Goal: Information Seeking & Learning: Compare options

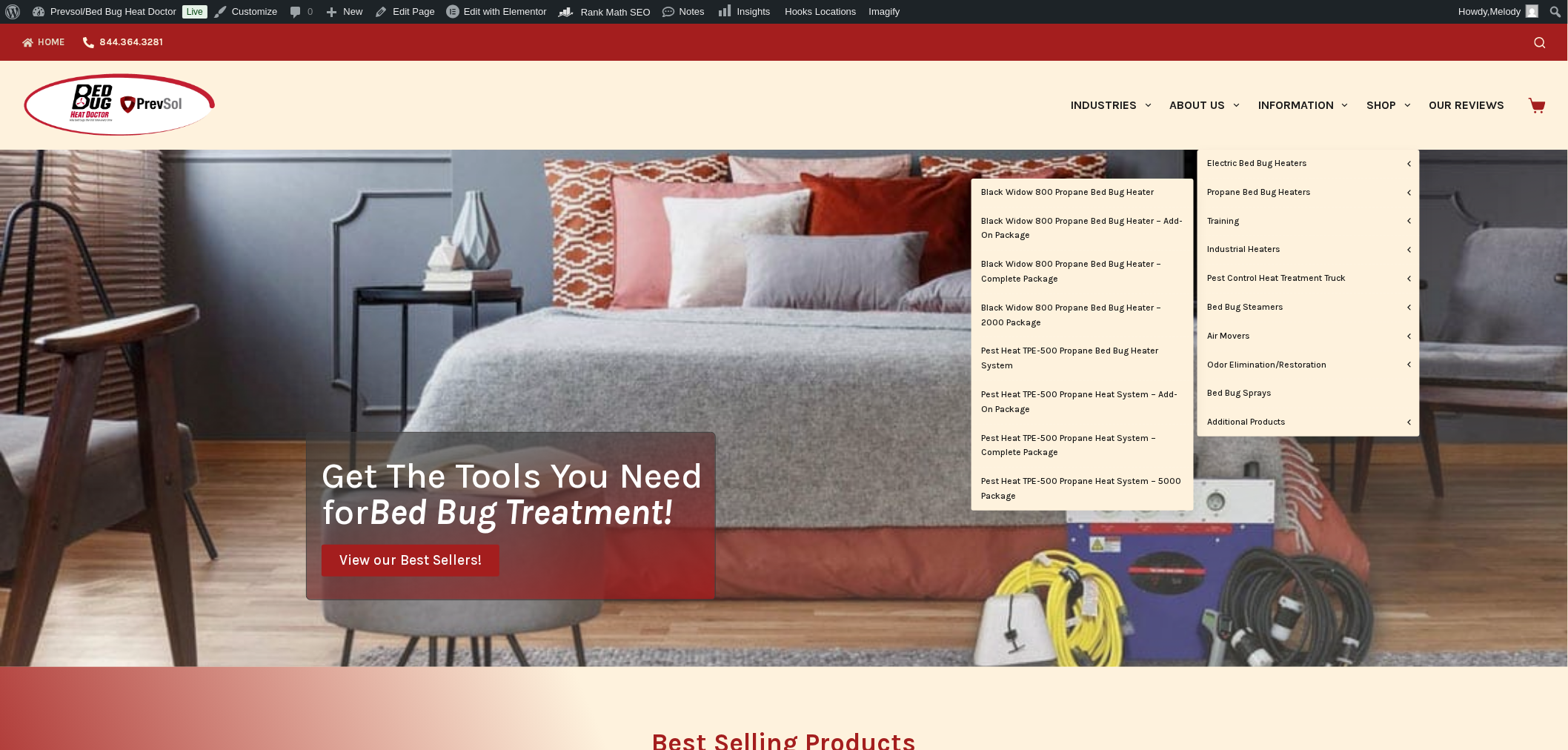
click at [1250, 190] on link "Propane Bed Bug Heaters" at bounding box center [1308, 192] width 222 height 28
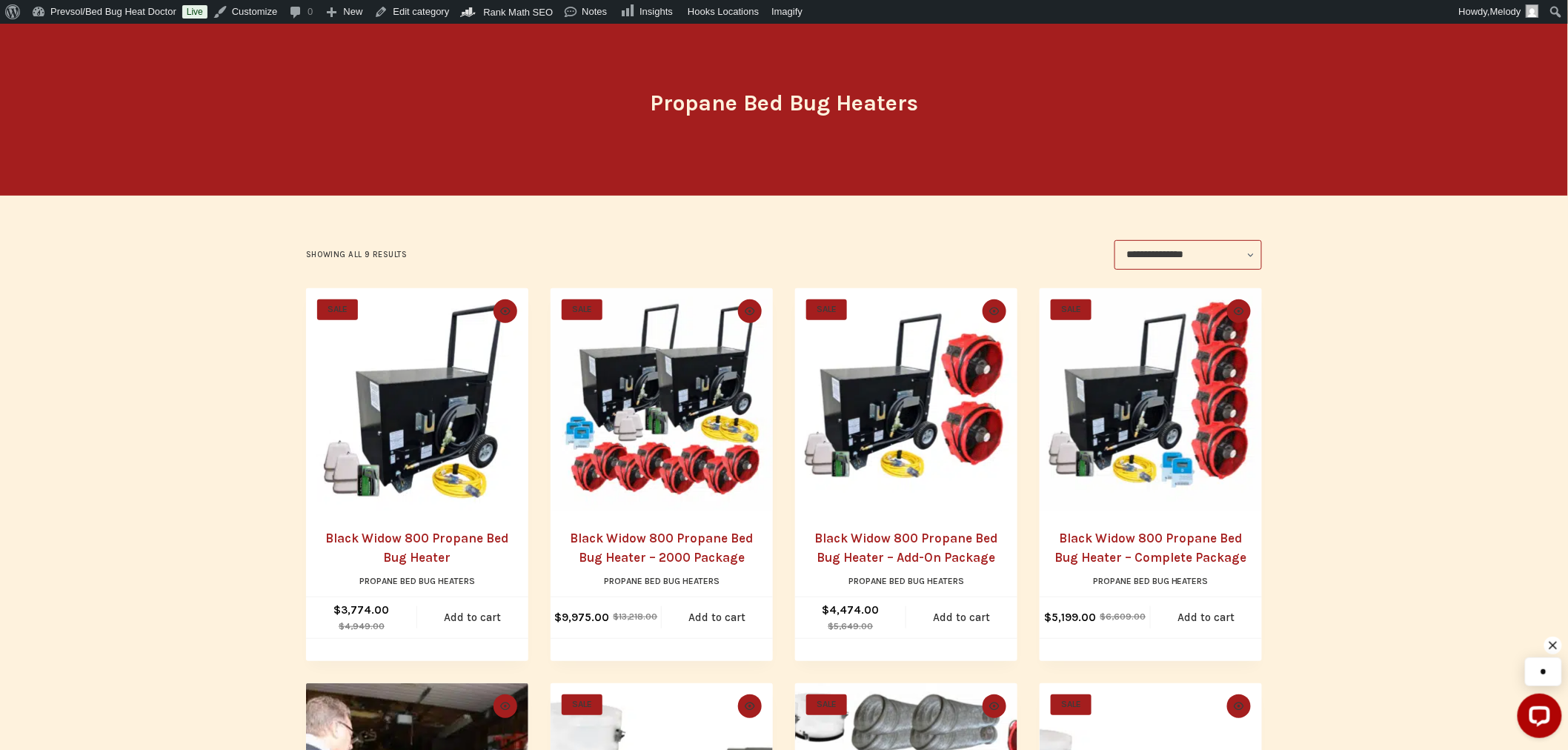
scroll to position [140, 0]
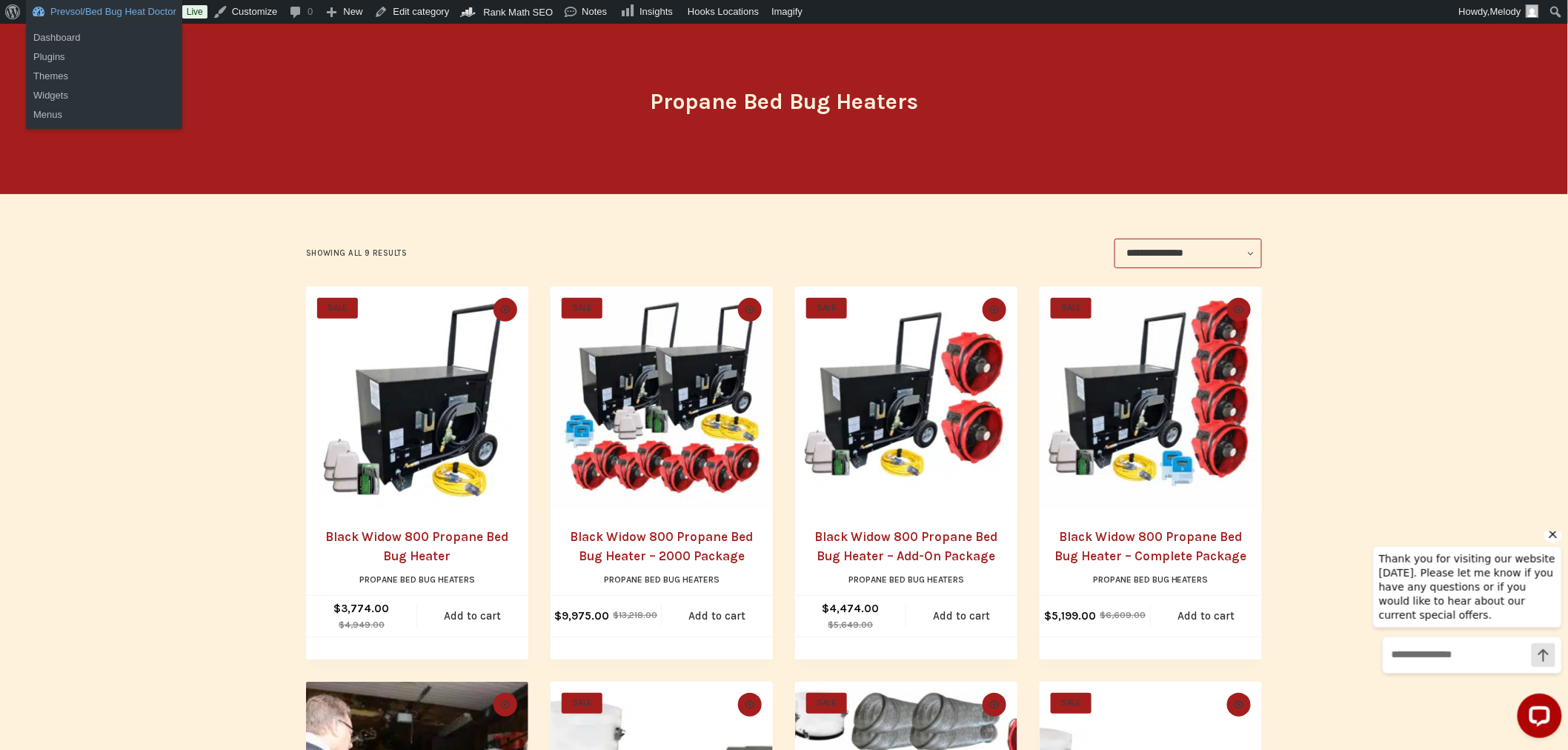
click at [139, 5] on link "Prevsol/Bed Bug Heat Doctor" at bounding box center [104, 12] width 157 height 24
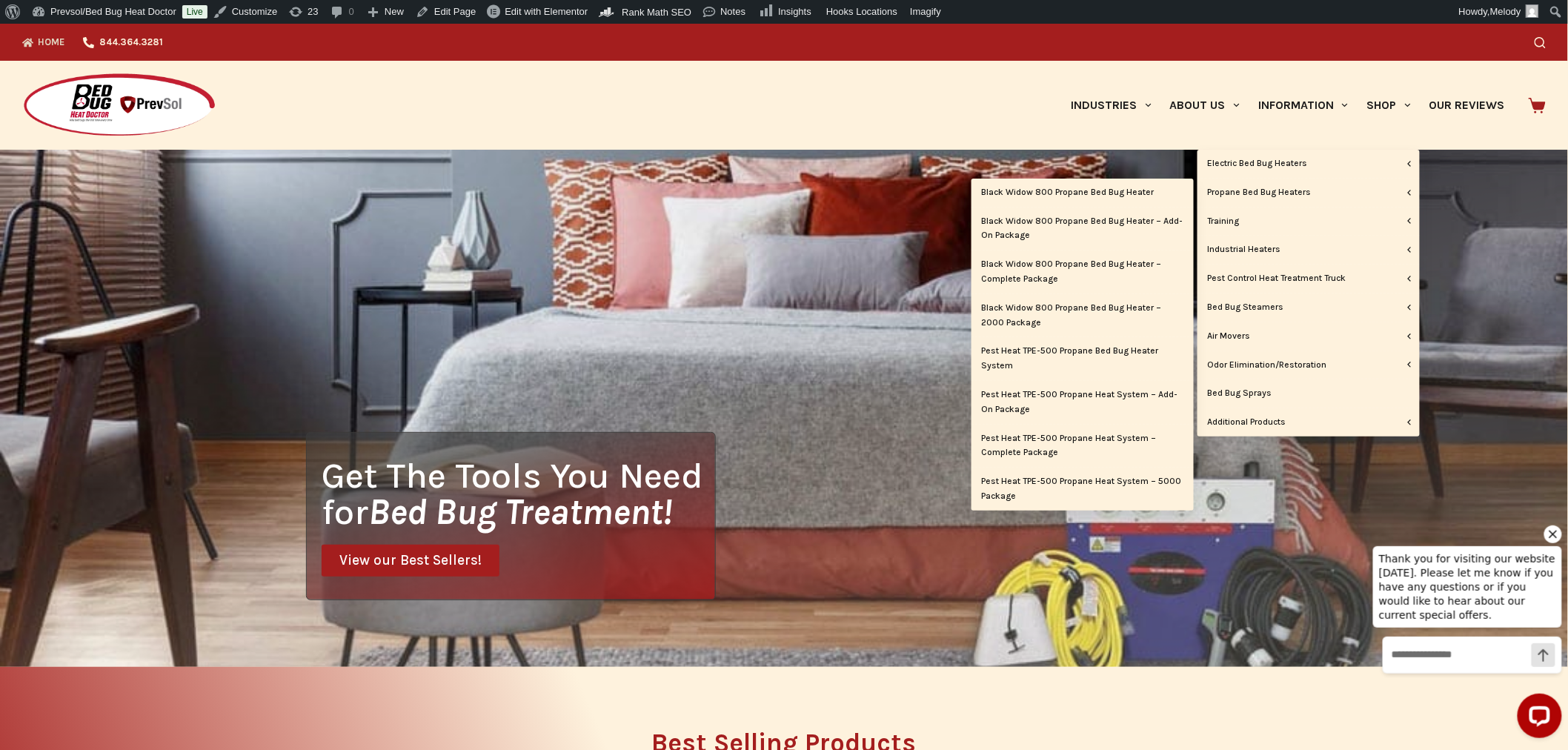
click at [1128, 194] on link "Black Widow 800 Propane Bed Bug Heater" at bounding box center [1082, 192] width 222 height 28
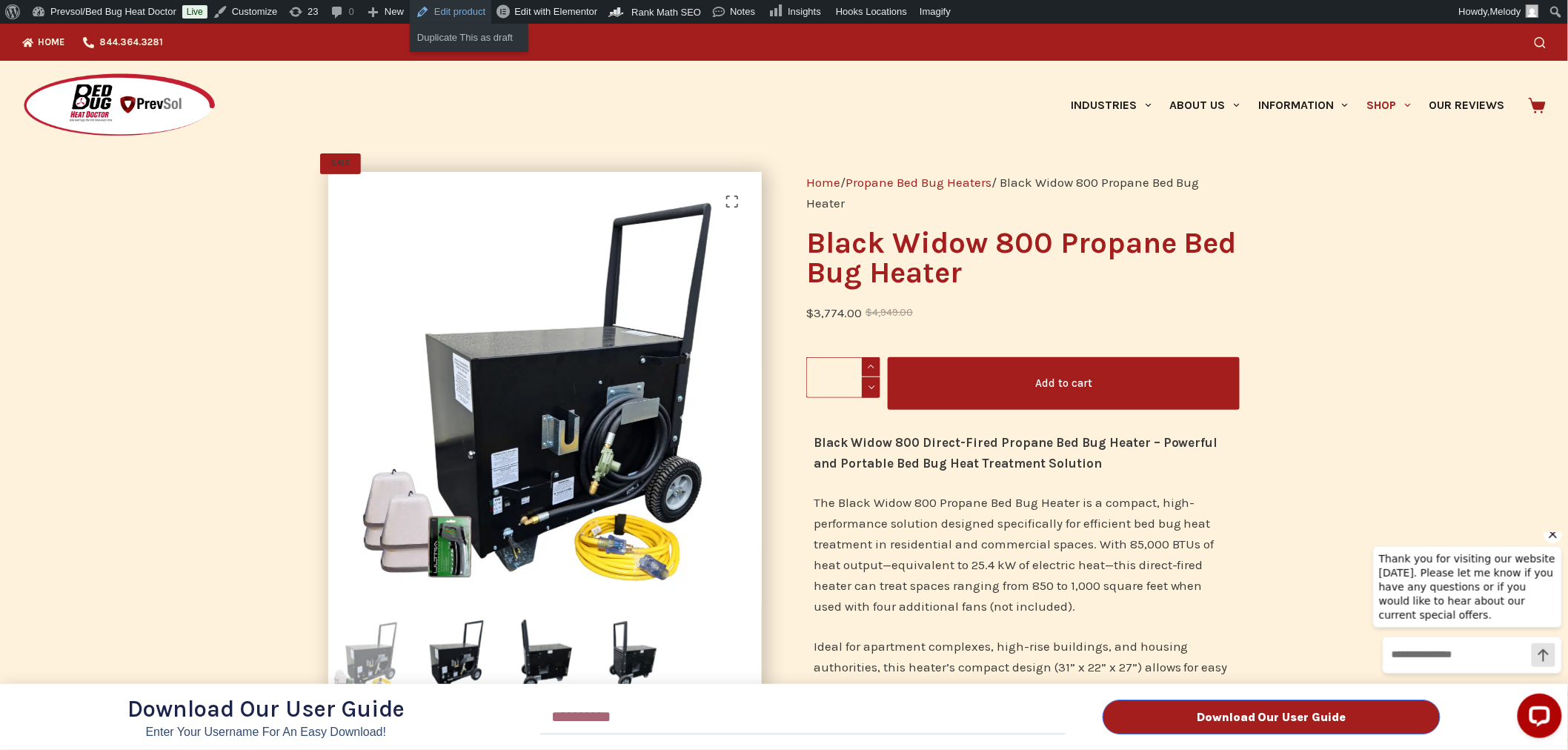
click at [456, 16] on link "Edit product" at bounding box center [450, 12] width 82 height 24
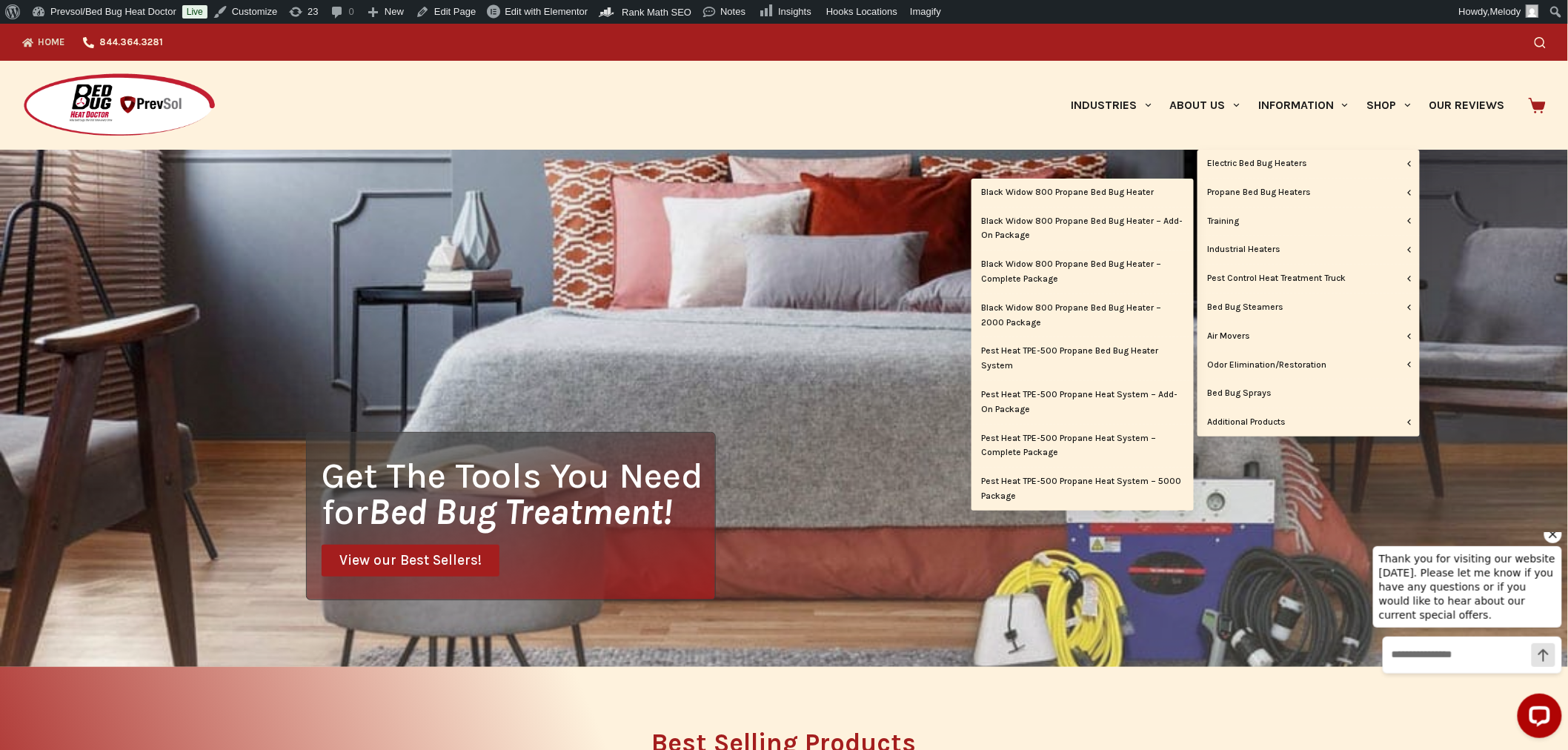
click at [1105, 352] on link "Pest Heat TPE-500 Propane Bed Bug Heater System" at bounding box center [1082, 359] width 222 height 43
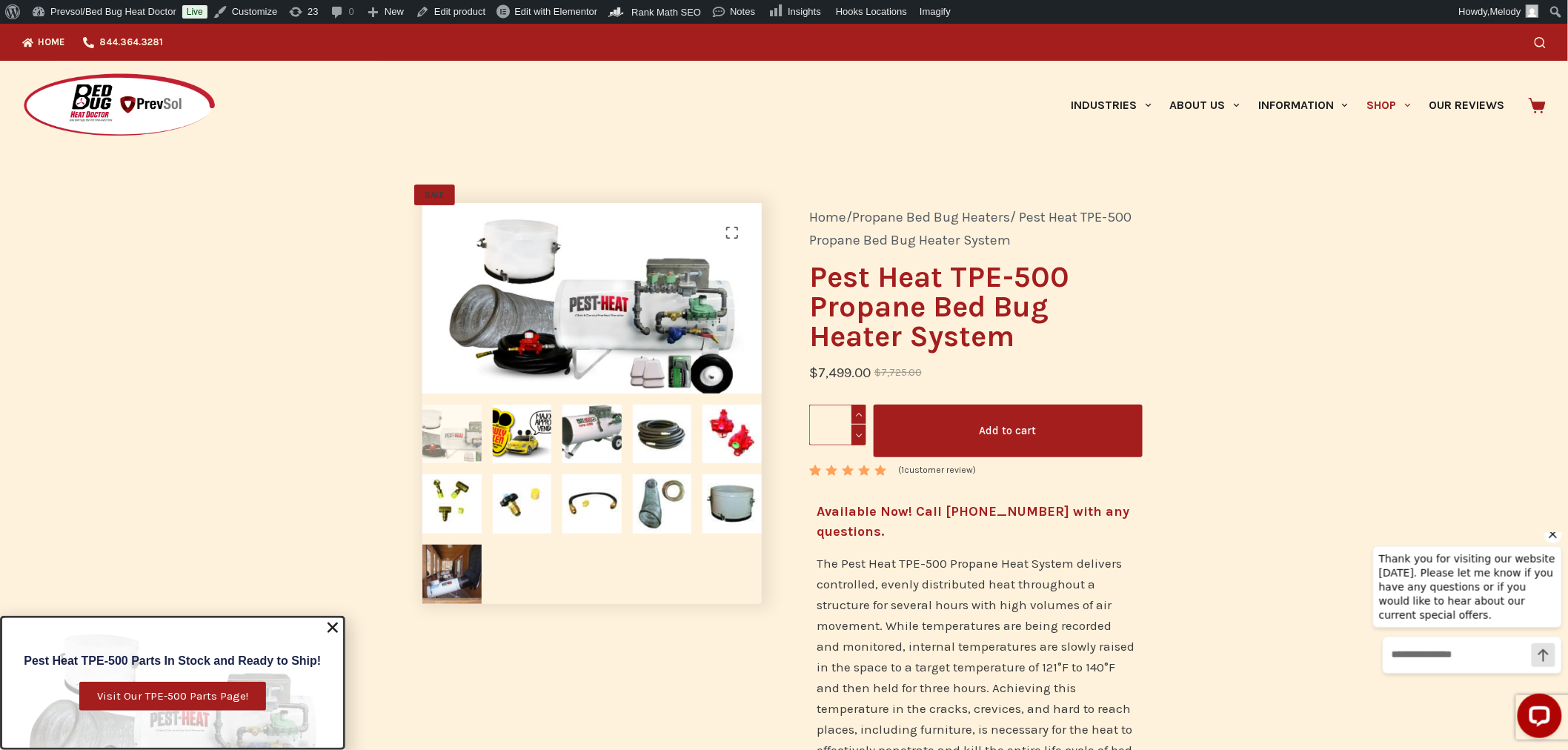
click at [128, 699] on span "Visit Our TPE-500 Parts Page!" at bounding box center [172, 696] width 151 height 12
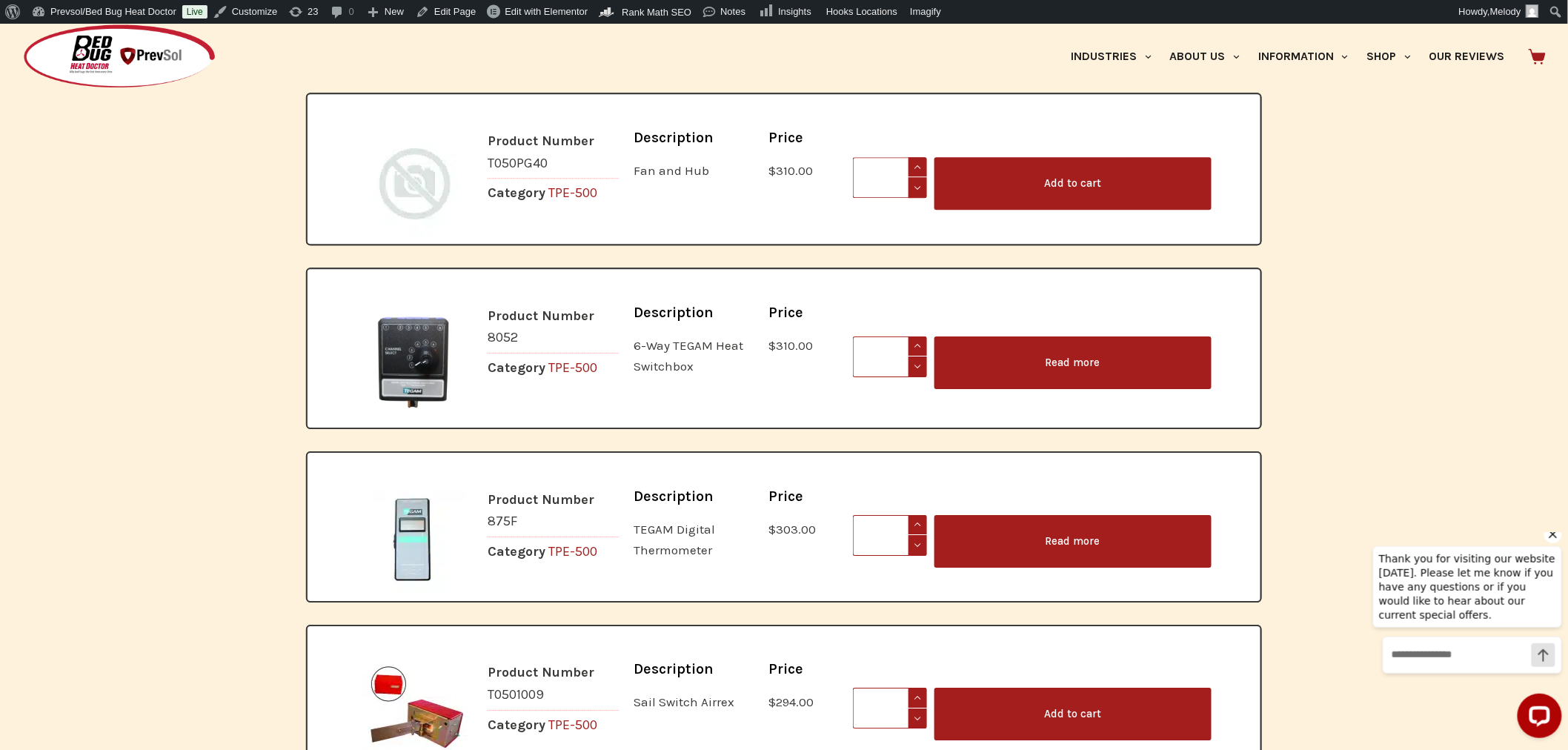
scroll to position [1789, 0]
click at [1016, 336] on link "Read more" at bounding box center [1073, 362] width 277 height 53
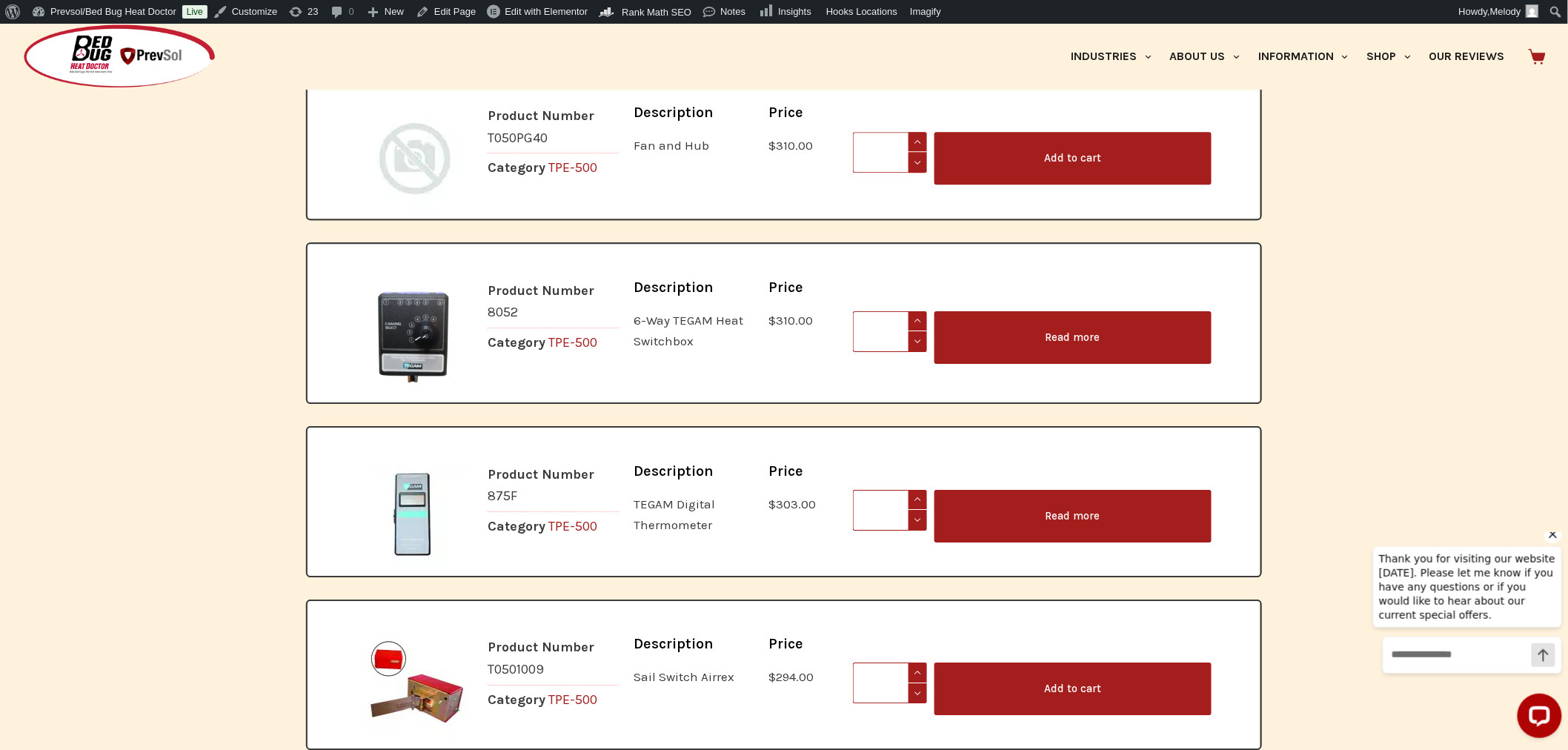
scroll to position [1815, 0]
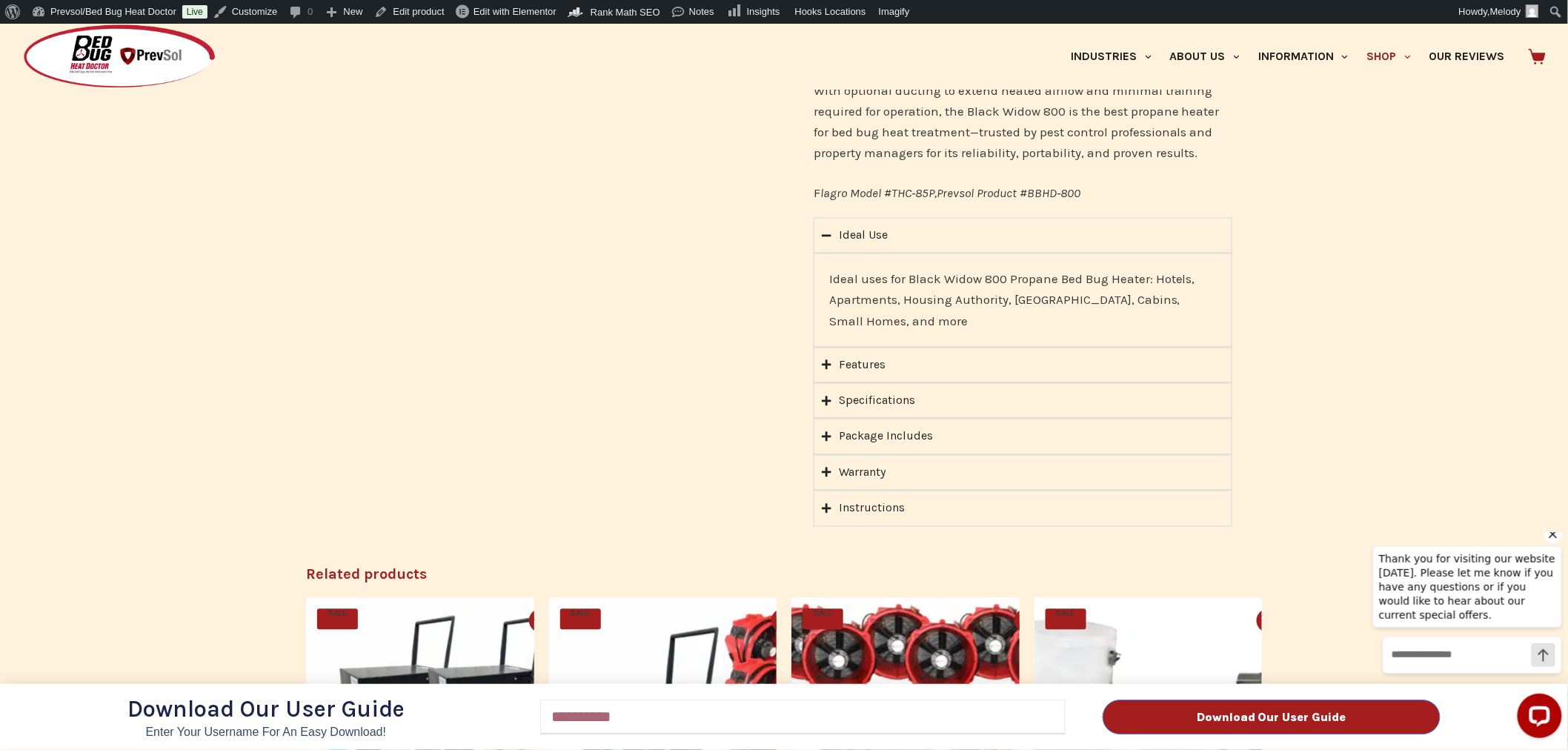
scroll to position [966, 0]
click at [847, 436] on div "Download Our User Guide Enter Your Username for an Easy Download! Email Downloa…" at bounding box center [784, 387] width 1568 height 726
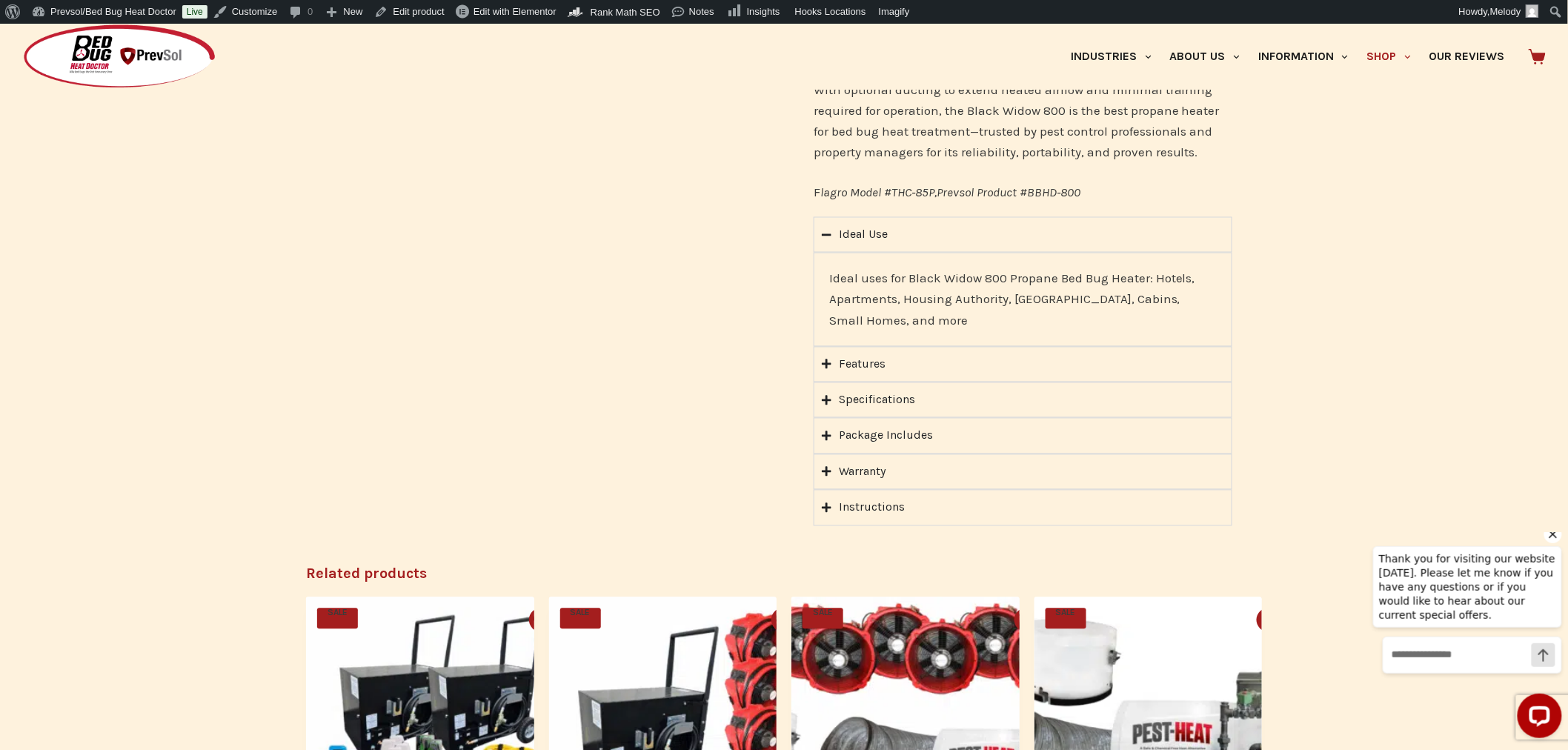
click at [834, 433] on summary "Package Includes" at bounding box center [1023, 436] width 418 height 36
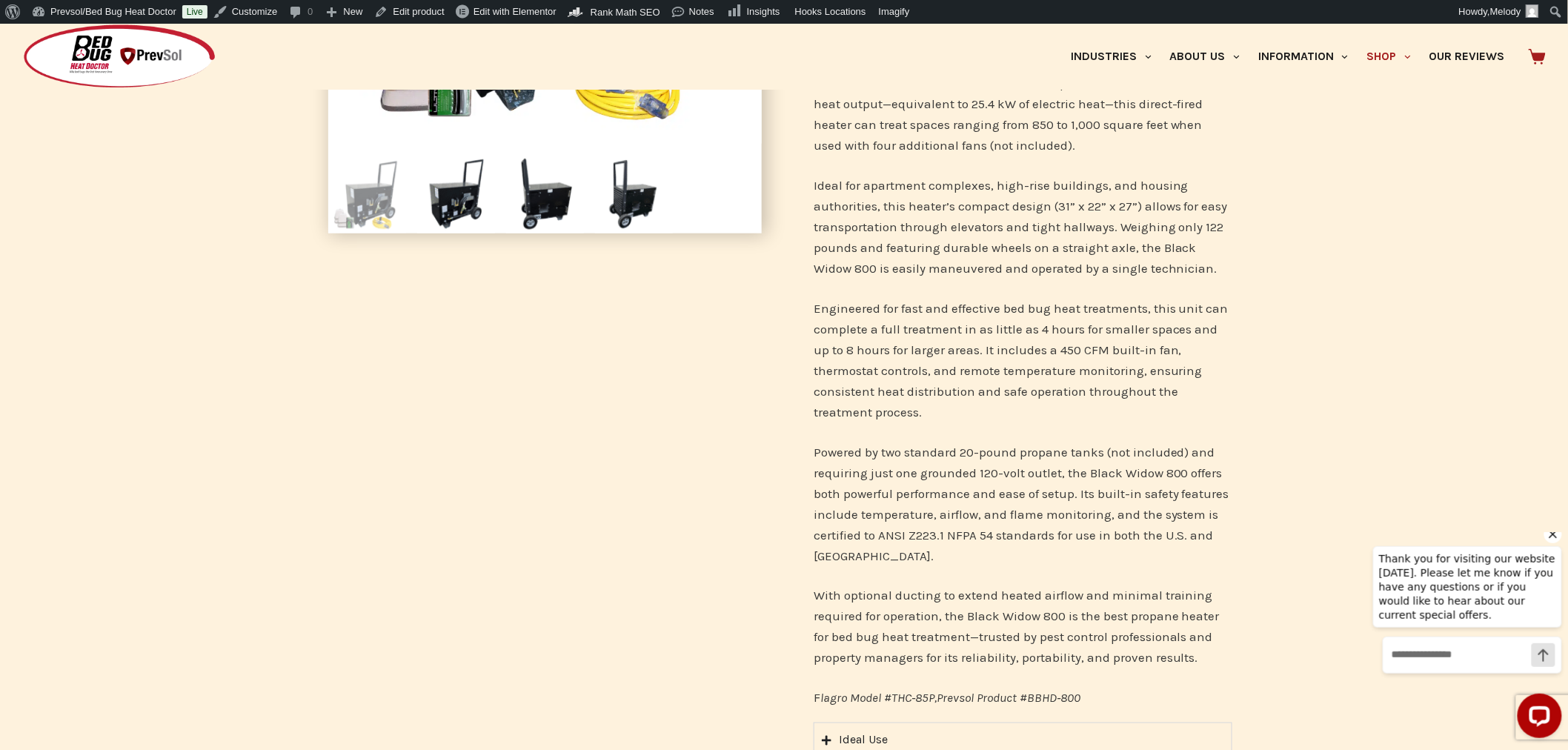
scroll to position [440, 0]
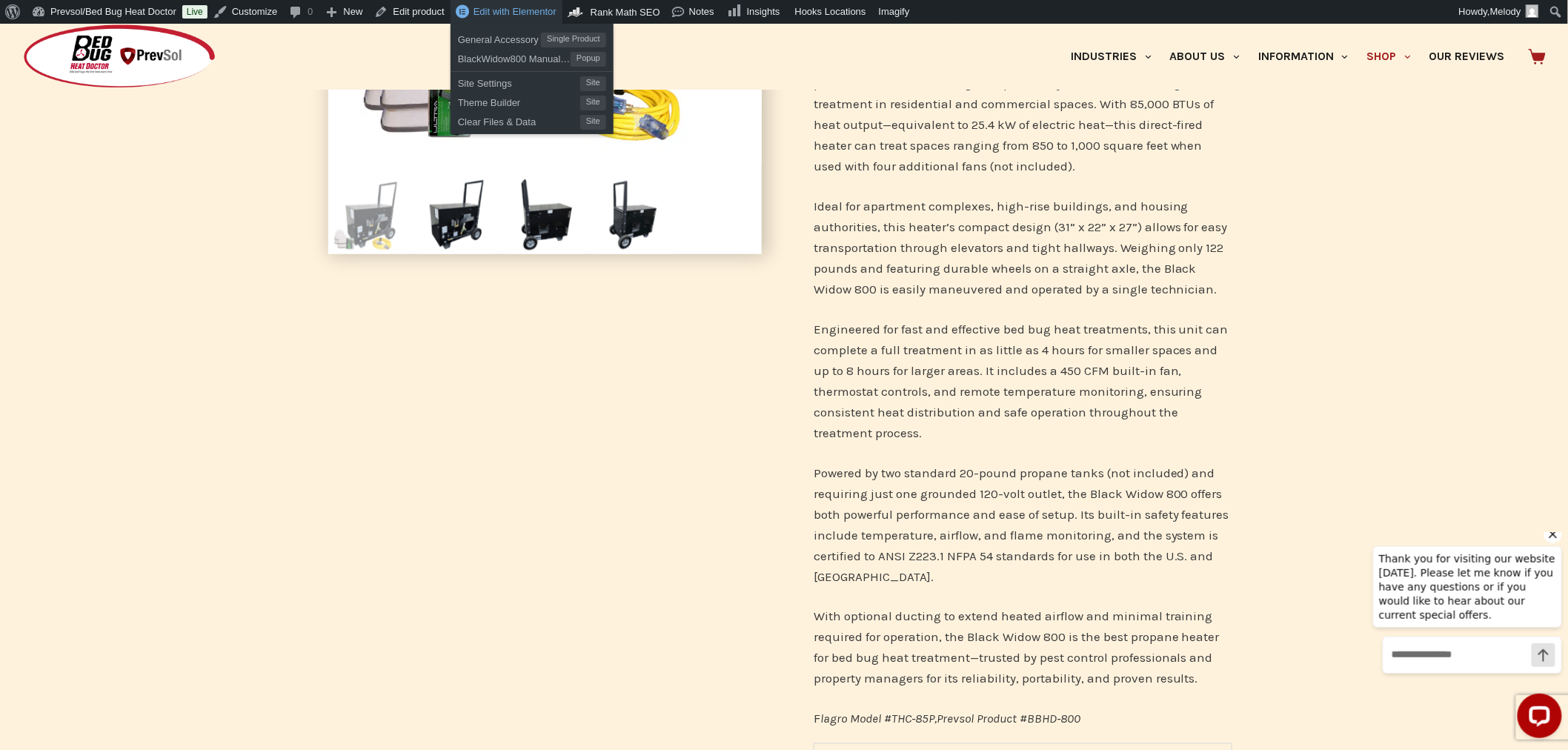
click at [494, 8] on span "Edit with Elementor" at bounding box center [515, 12] width 83 height 12
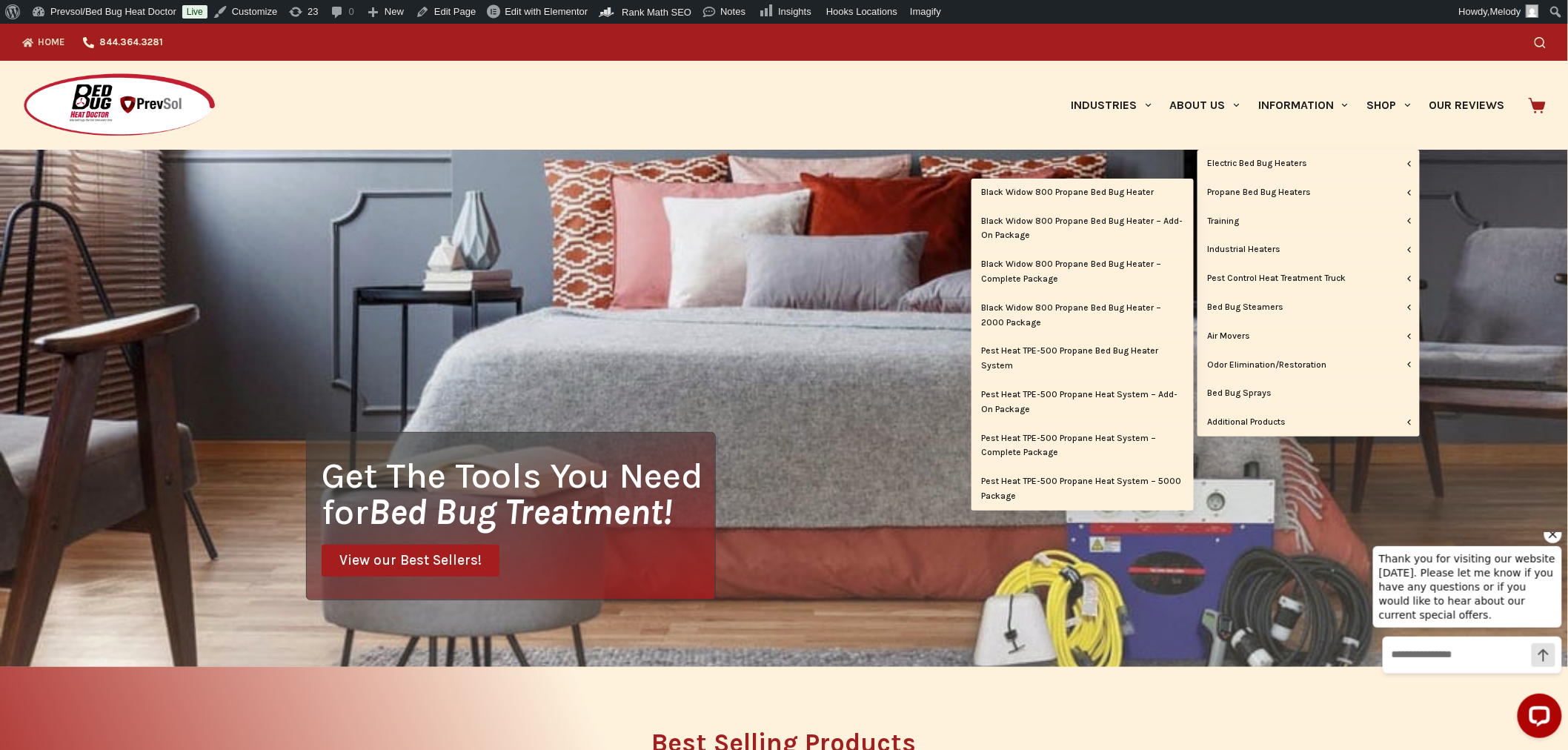
click at [1044, 214] on link "Black Widow 800 Propane Bed Bug Heater – Add-On Package" at bounding box center [1082, 229] width 222 height 43
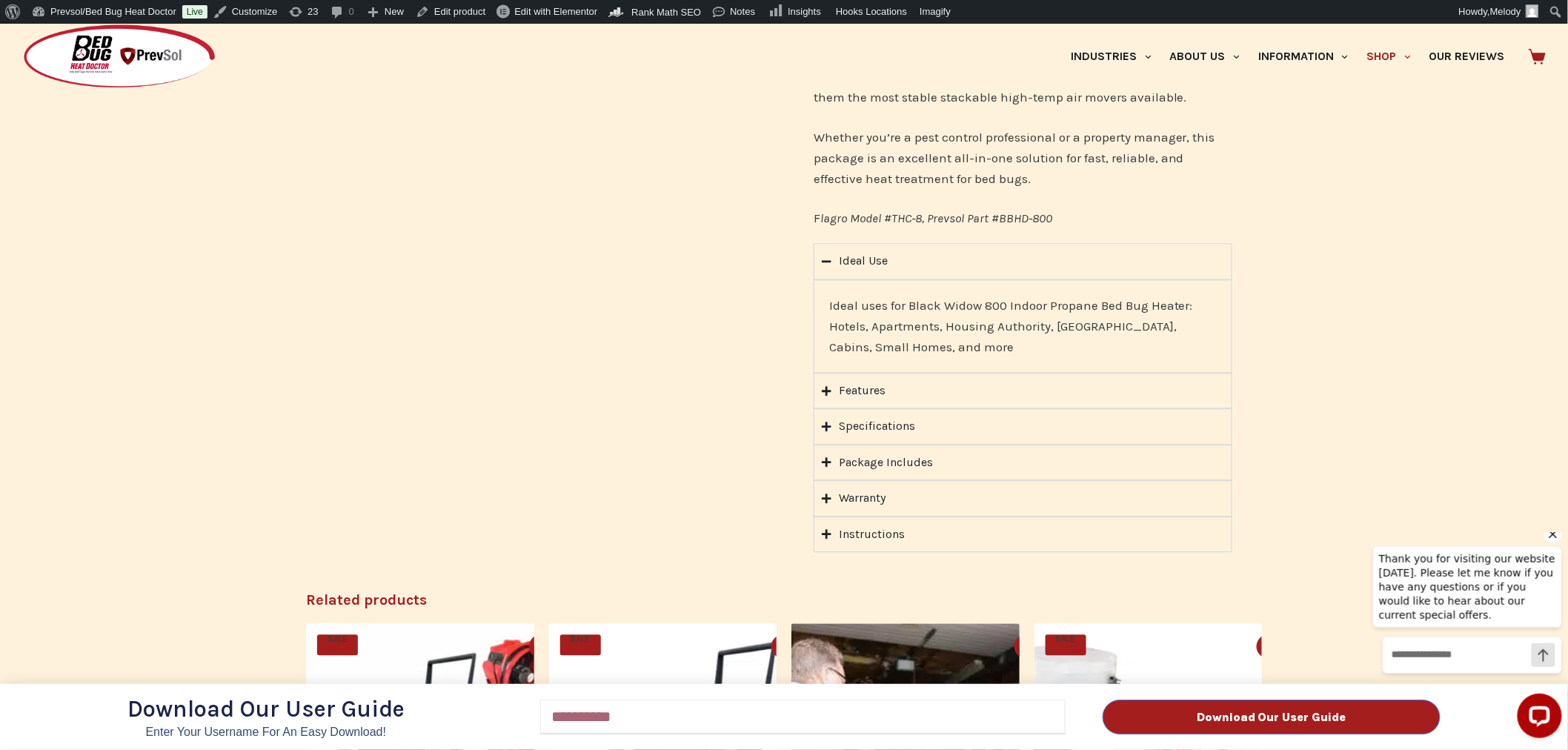
scroll to position [1221, 0]
click at [826, 439] on div "Download Our User Guide Enter Your Username for an Easy Download! Email Downloa…" at bounding box center [784, 387] width 1568 height 726
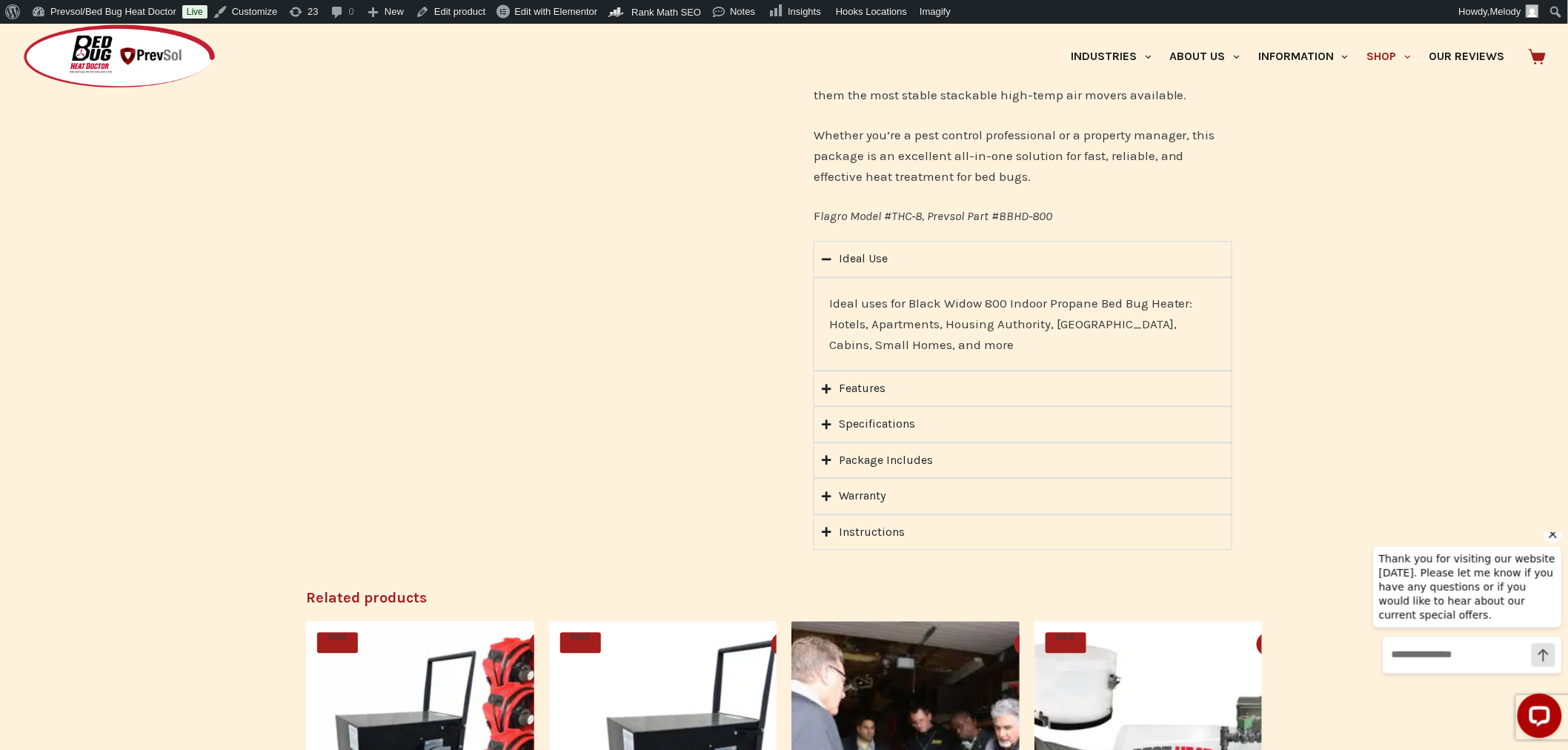
click at [826, 455] on icon "Accordion. Open links with Enter or Space, close with Escape, and navigate with…" at bounding box center [826, 460] width 10 height 10
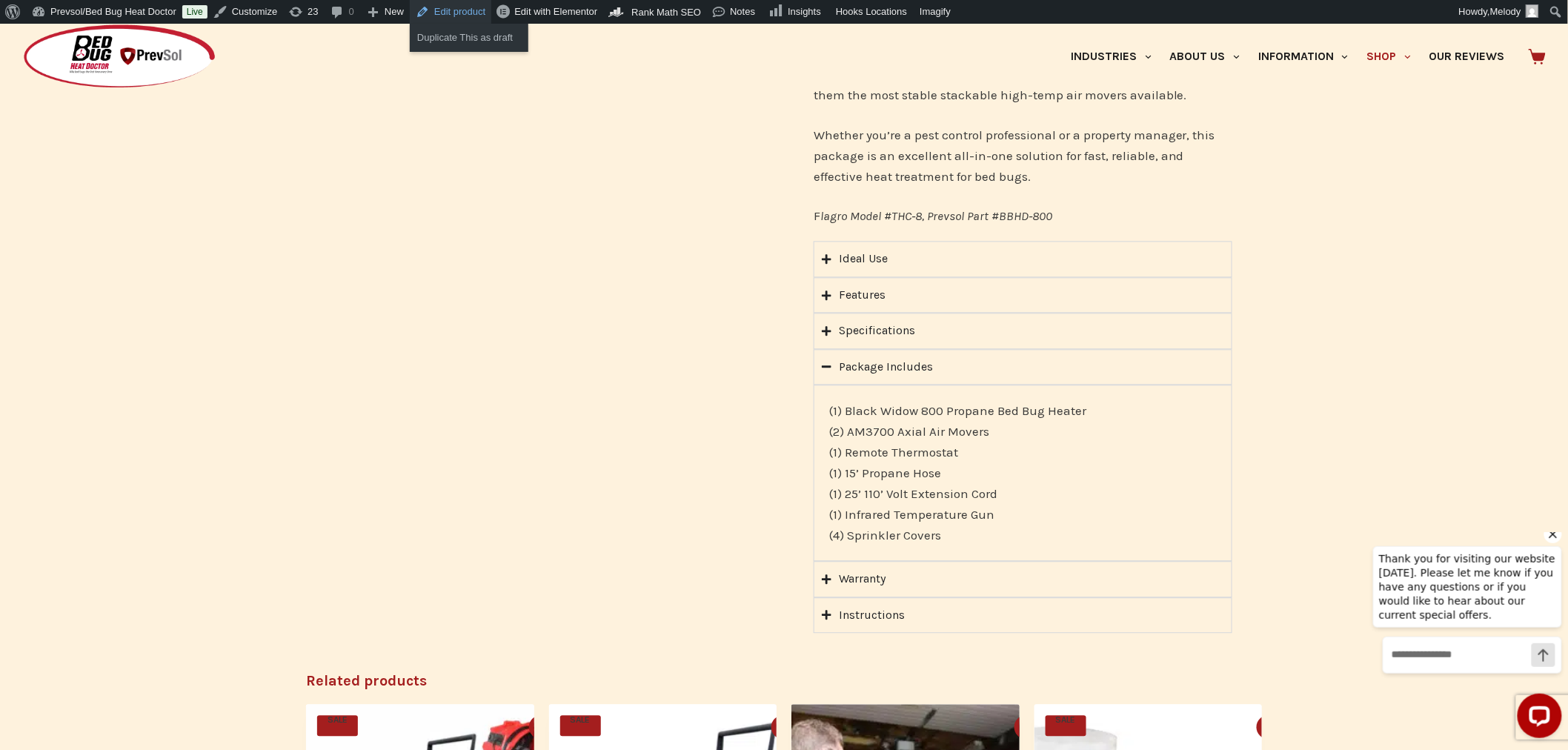
click at [443, 10] on link "Edit product" at bounding box center [450, 12] width 82 height 24
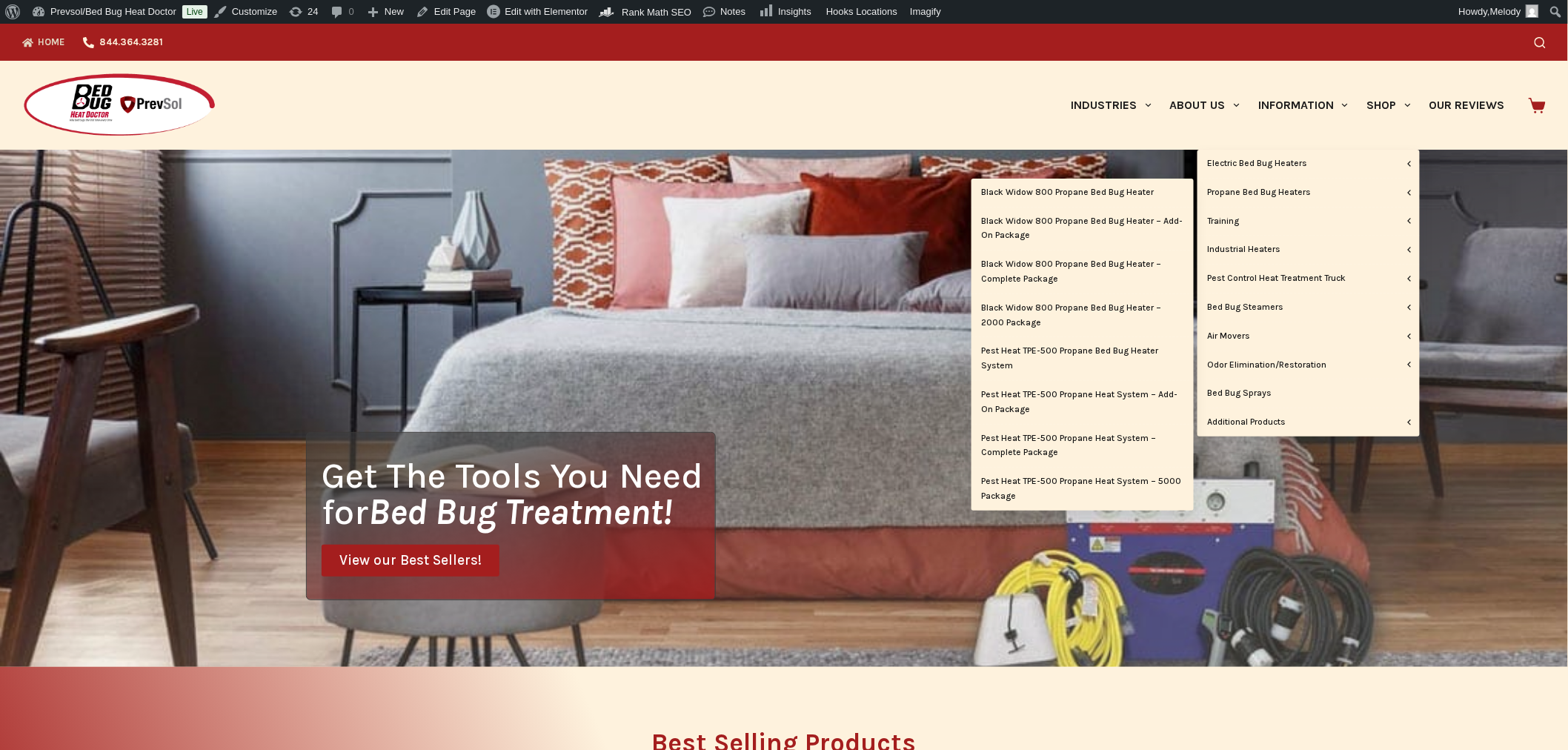
click at [1085, 224] on link "Black Widow 800 Propane Bed Bug Heater – Add-On Package" at bounding box center [1082, 229] width 222 height 43
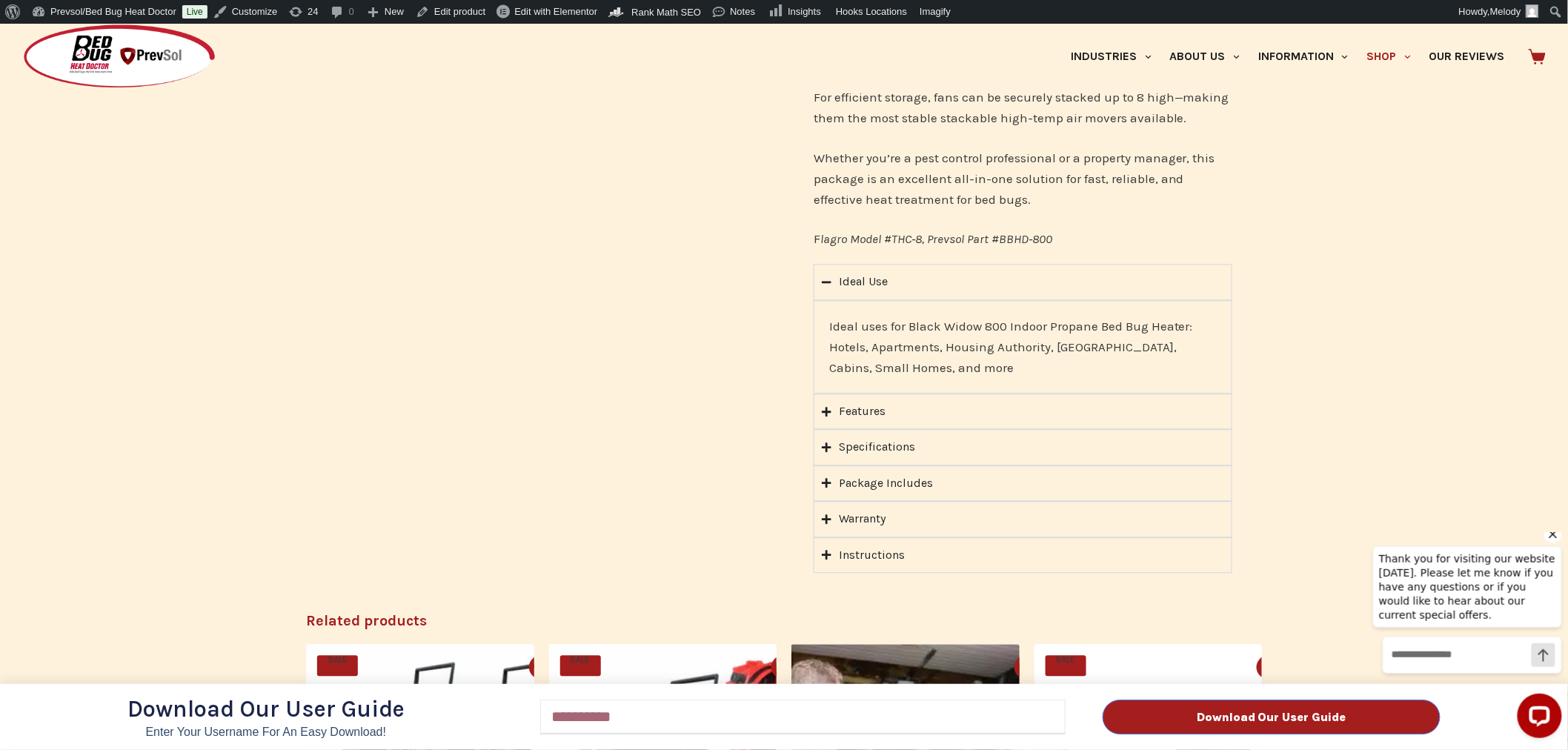
scroll to position [1201, 0]
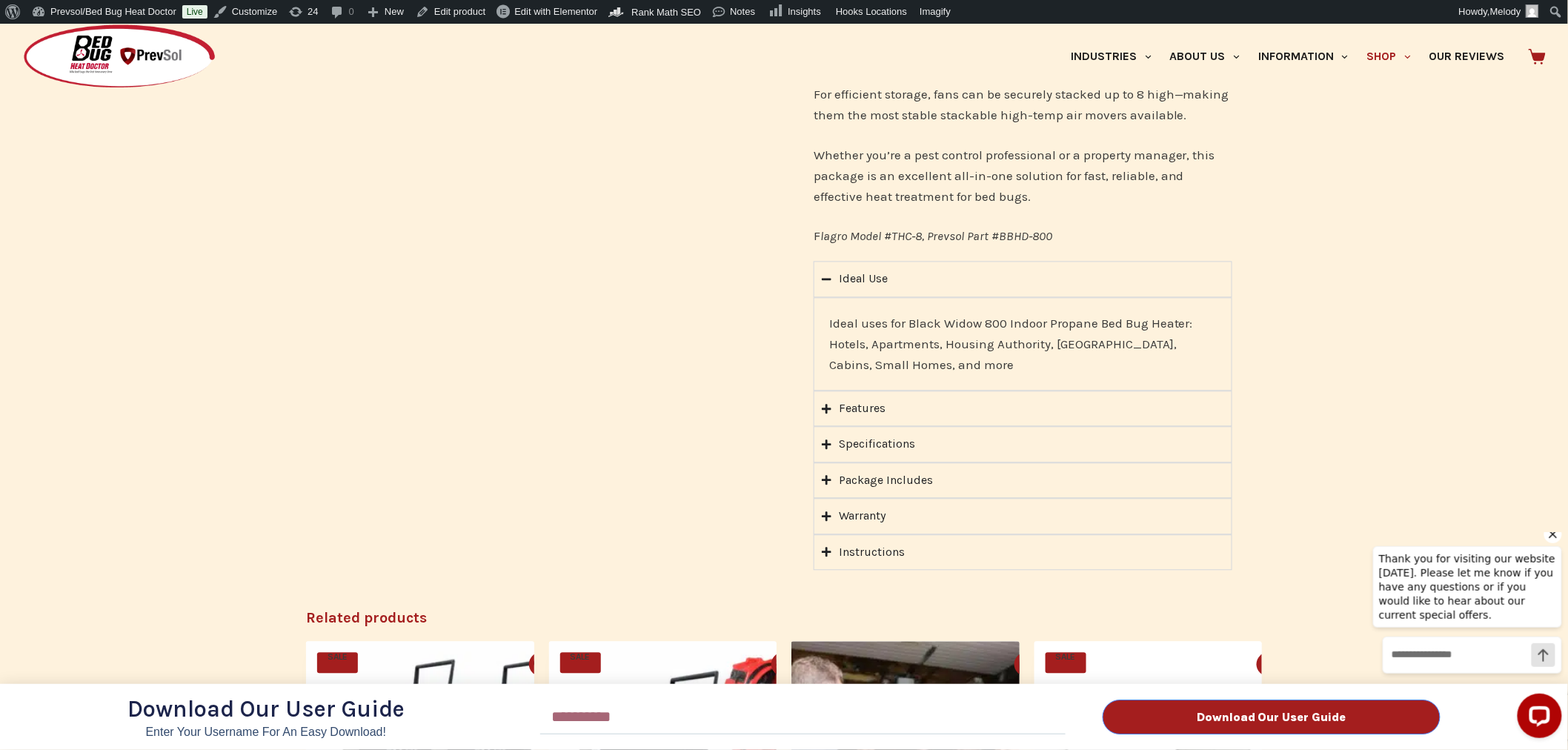
click at [828, 461] on div "Download Our User Guide Enter Your Username for an Easy Download! Email Downloa…" at bounding box center [784, 387] width 1568 height 726
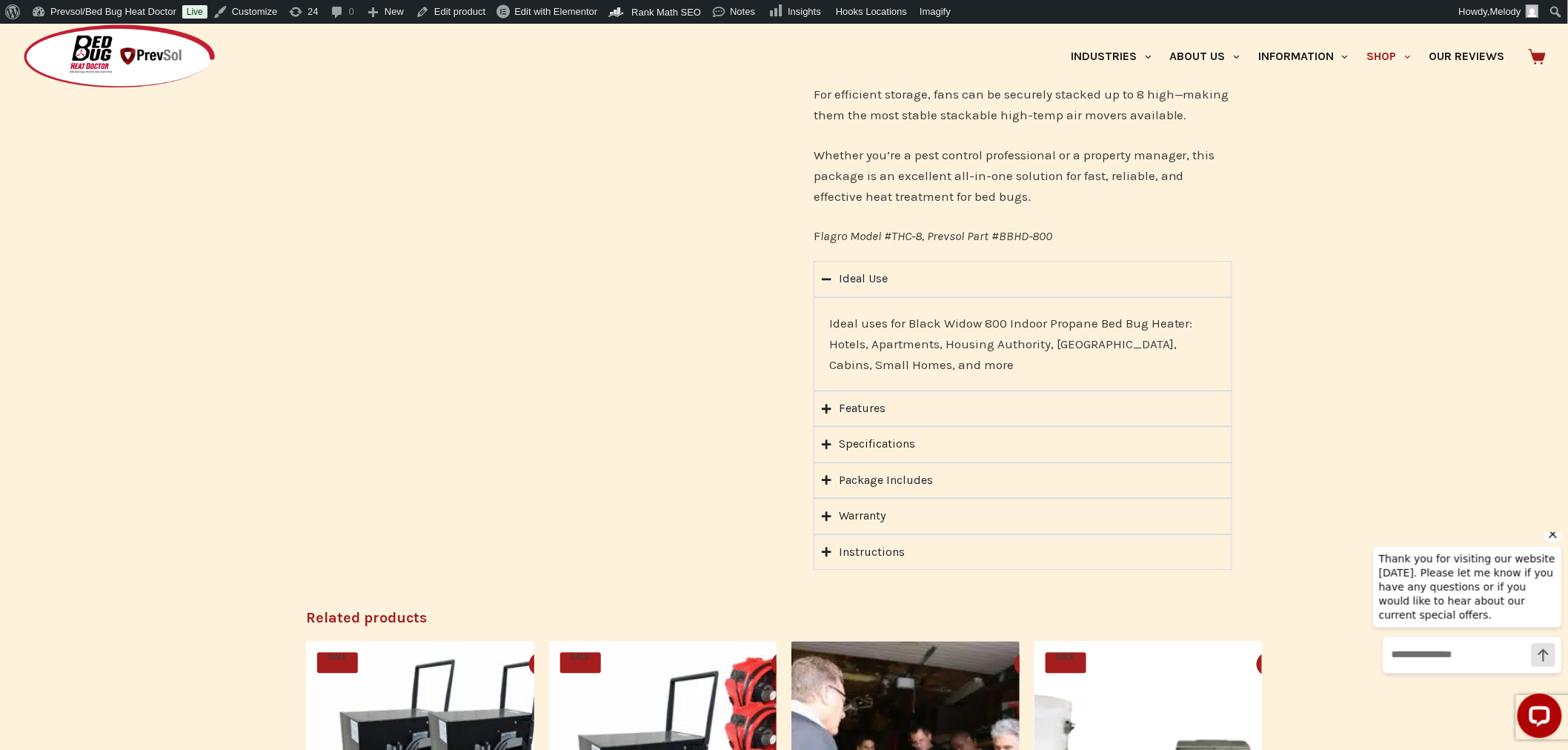
click at [828, 474] on icon "Accordion. Open links with Enter or Space, close with Escape, and navigate with…" at bounding box center [826, 480] width 10 height 12
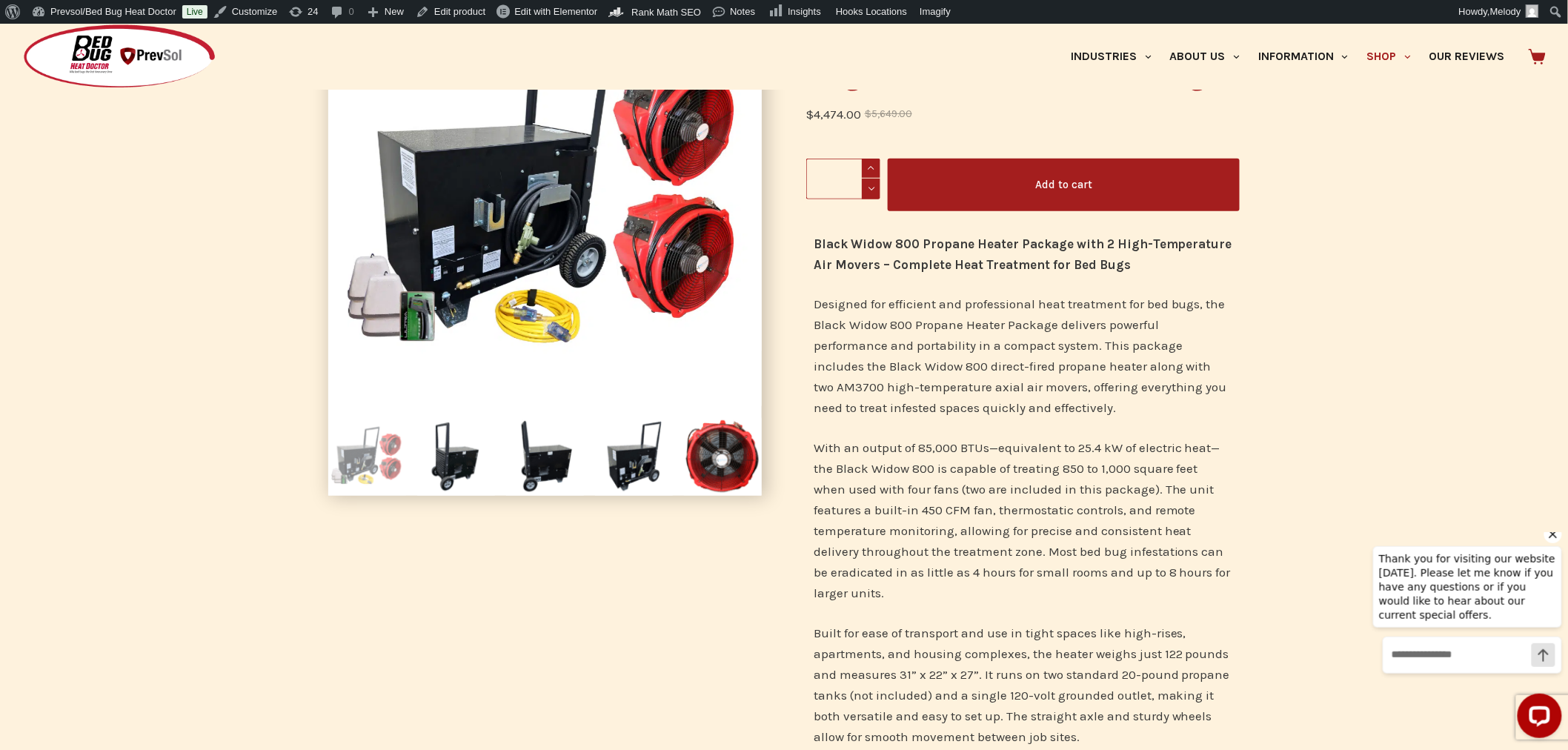
scroll to position [0, 0]
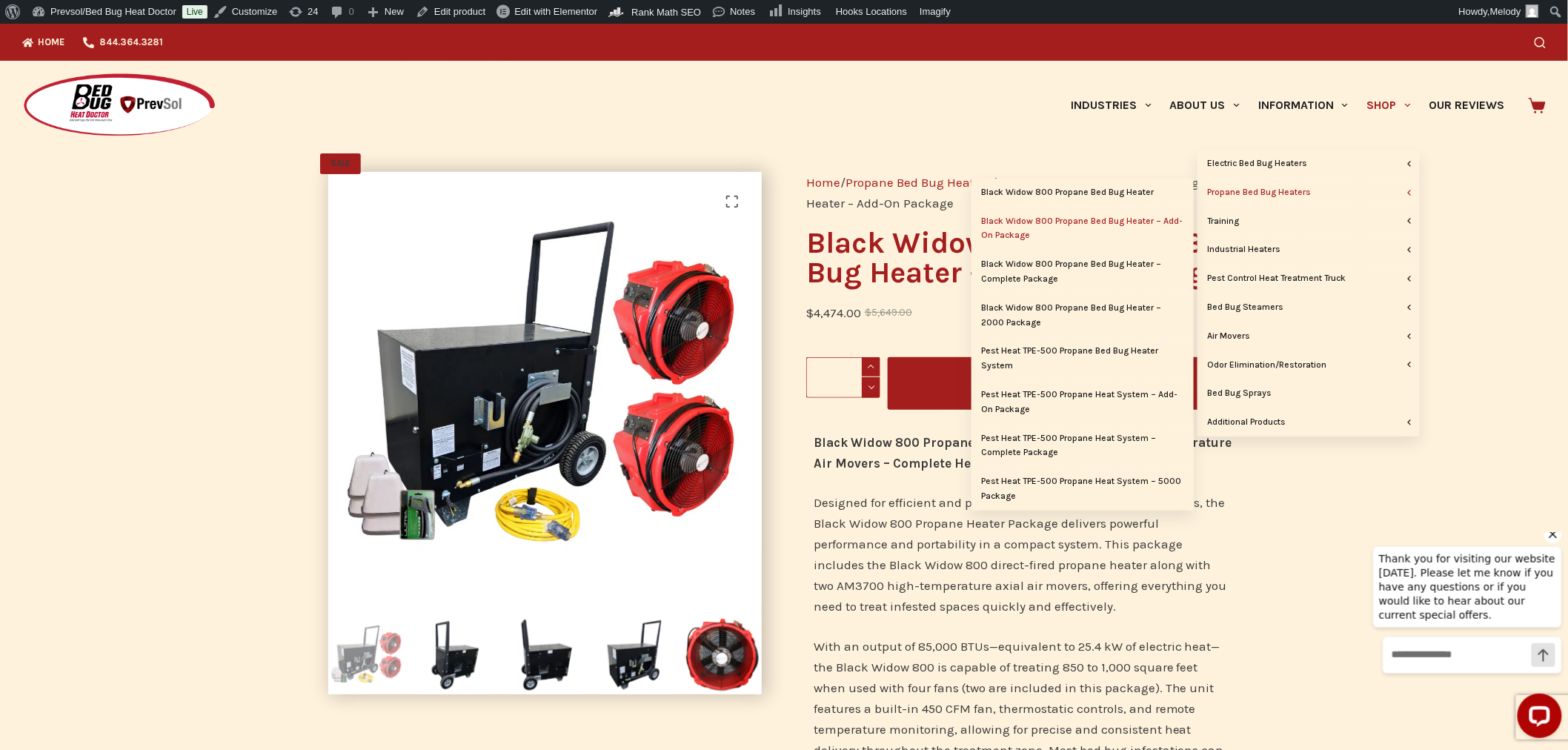
click at [1097, 268] on link "Black Widow 800 Propane Bed Bug Heater – Complete Package" at bounding box center [1082, 271] width 222 height 43
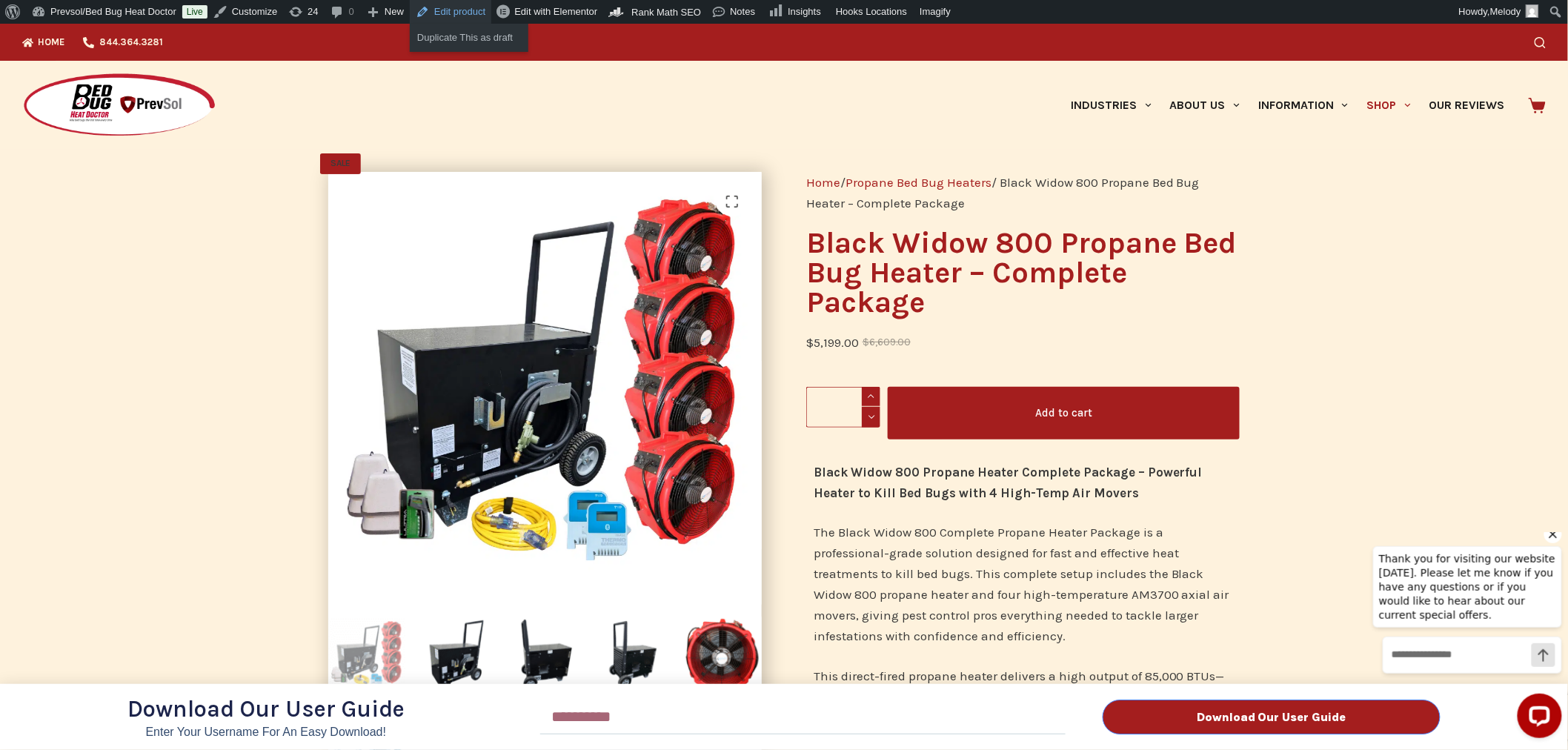
click at [456, 11] on link "Edit product" at bounding box center [450, 12] width 82 height 24
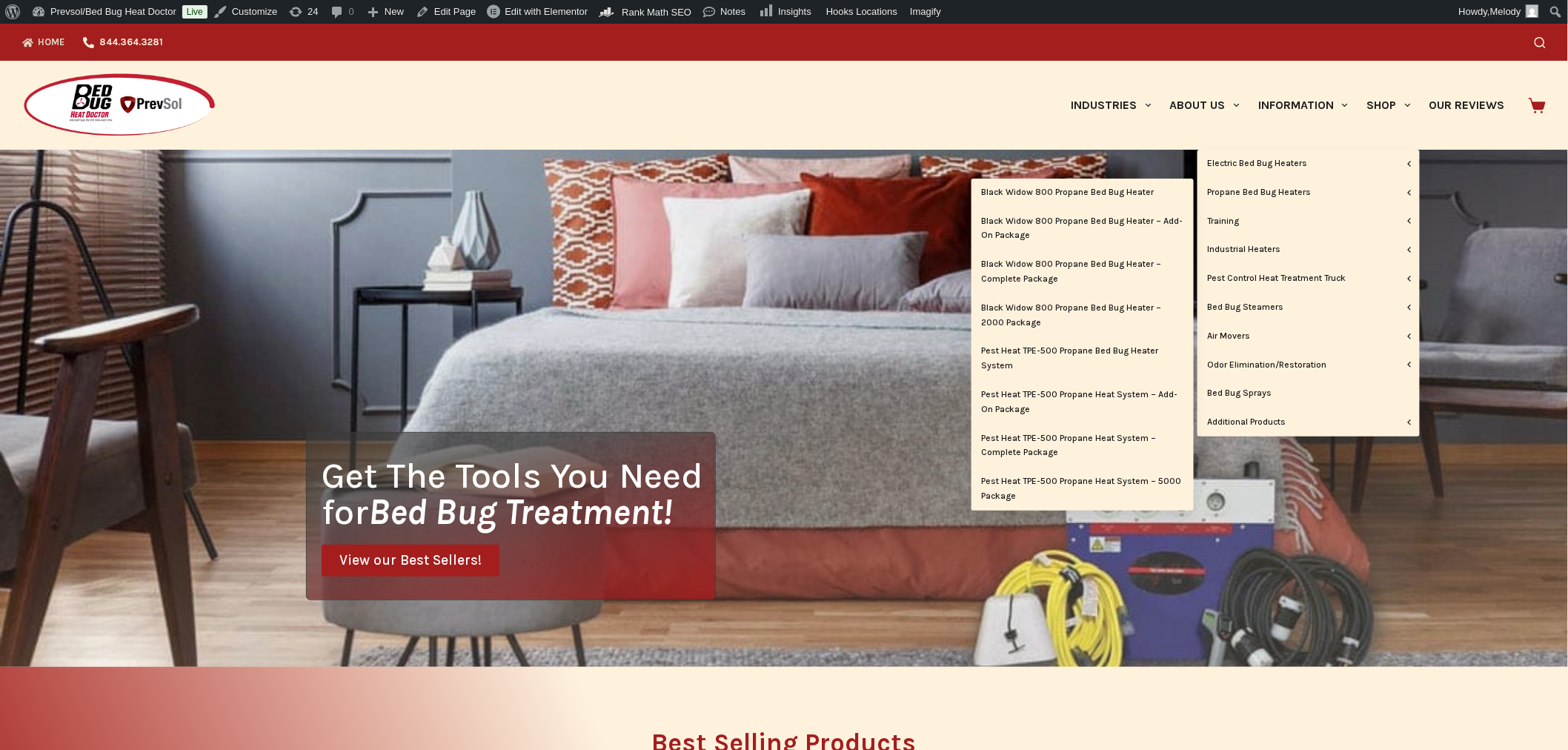
click at [1045, 313] on link "Black Widow 800 Propane Bed Bug Heater – 2000 Package" at bounding box center [1082, 315] width 222 height 43
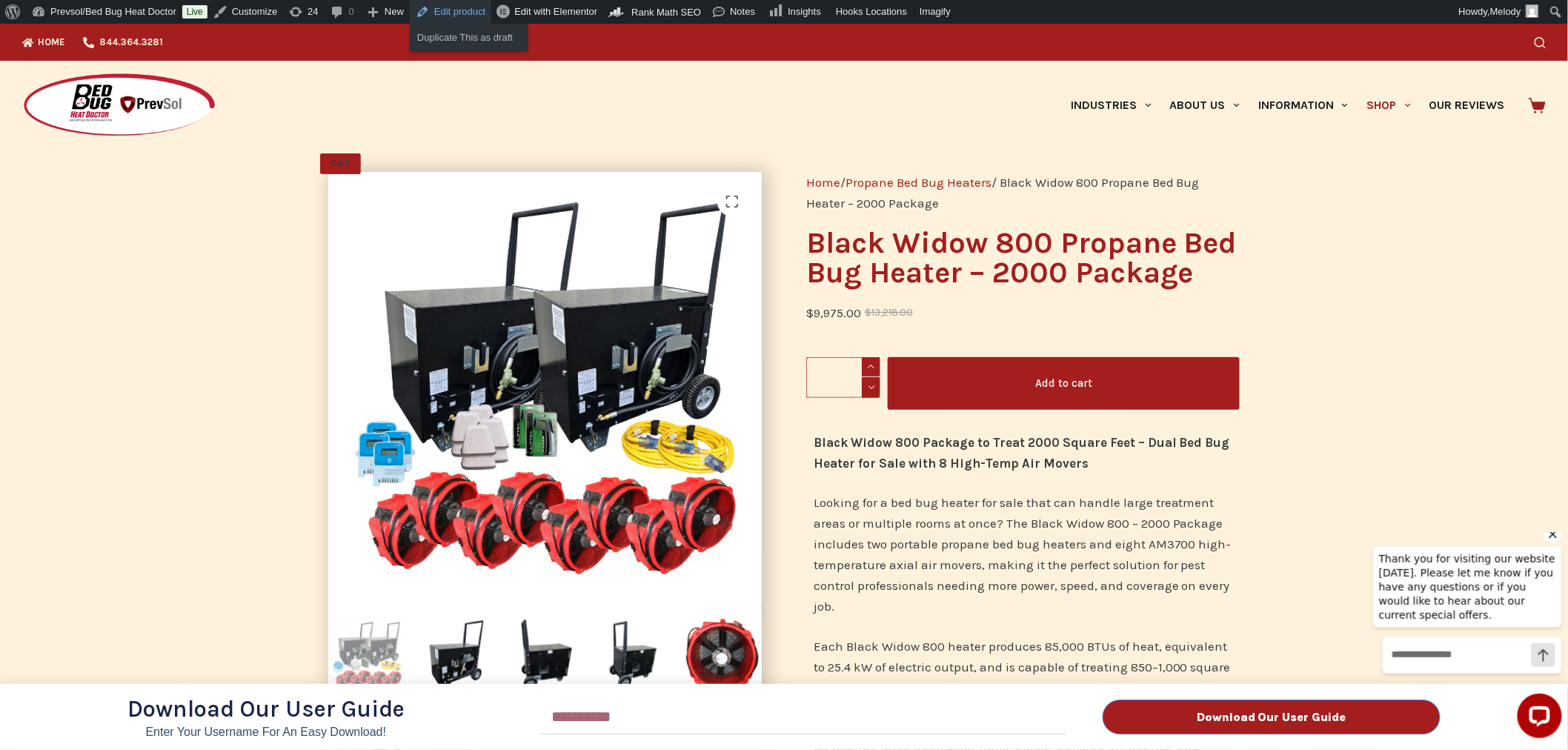
click at [446, 9] on link "Edit product" at bounding box center [450, 12] width 82 height 24
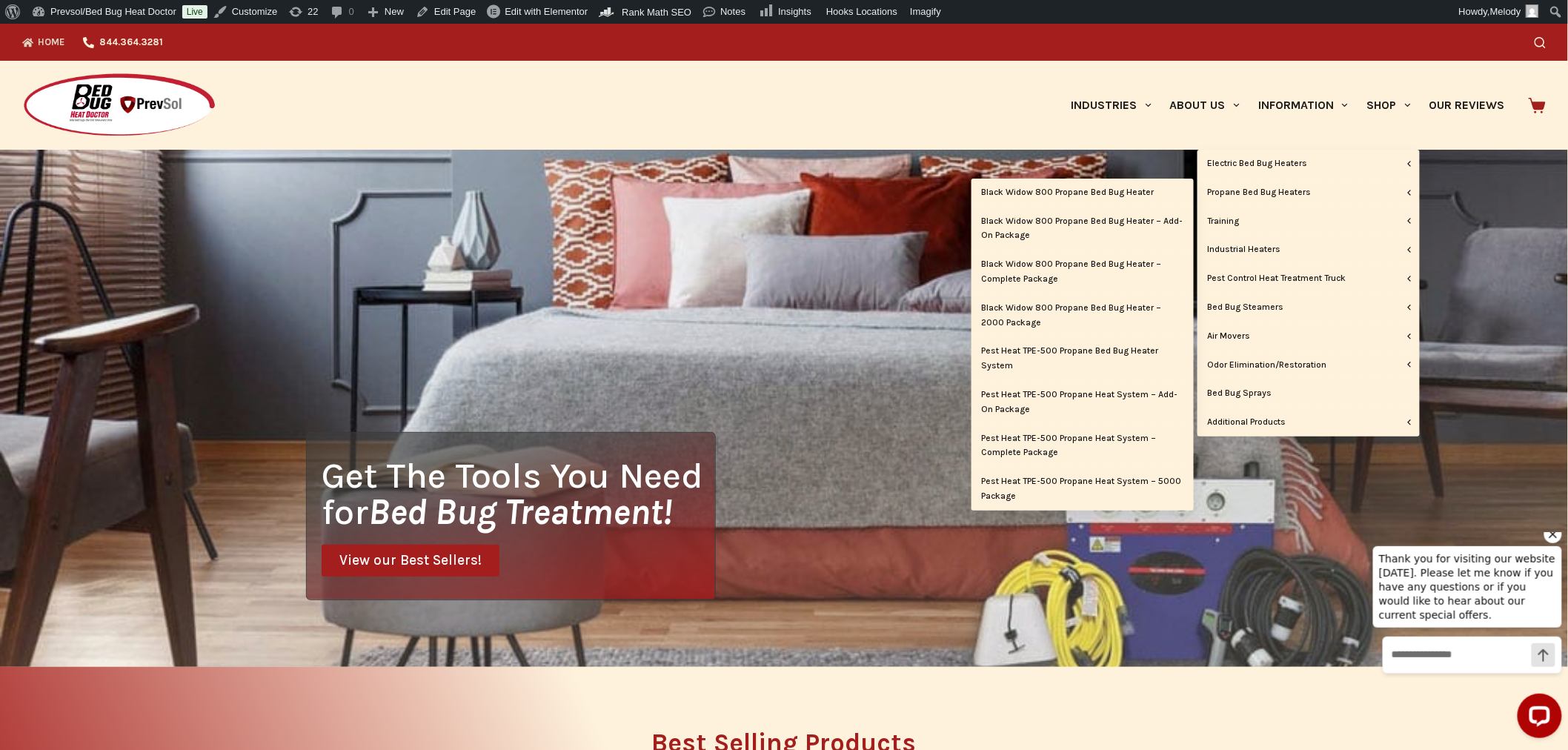
click at [1141, 188] on link "Black Widow 800 Propane Bed Bug Heater" at bounding box center [1082, 192] width 222 height 28
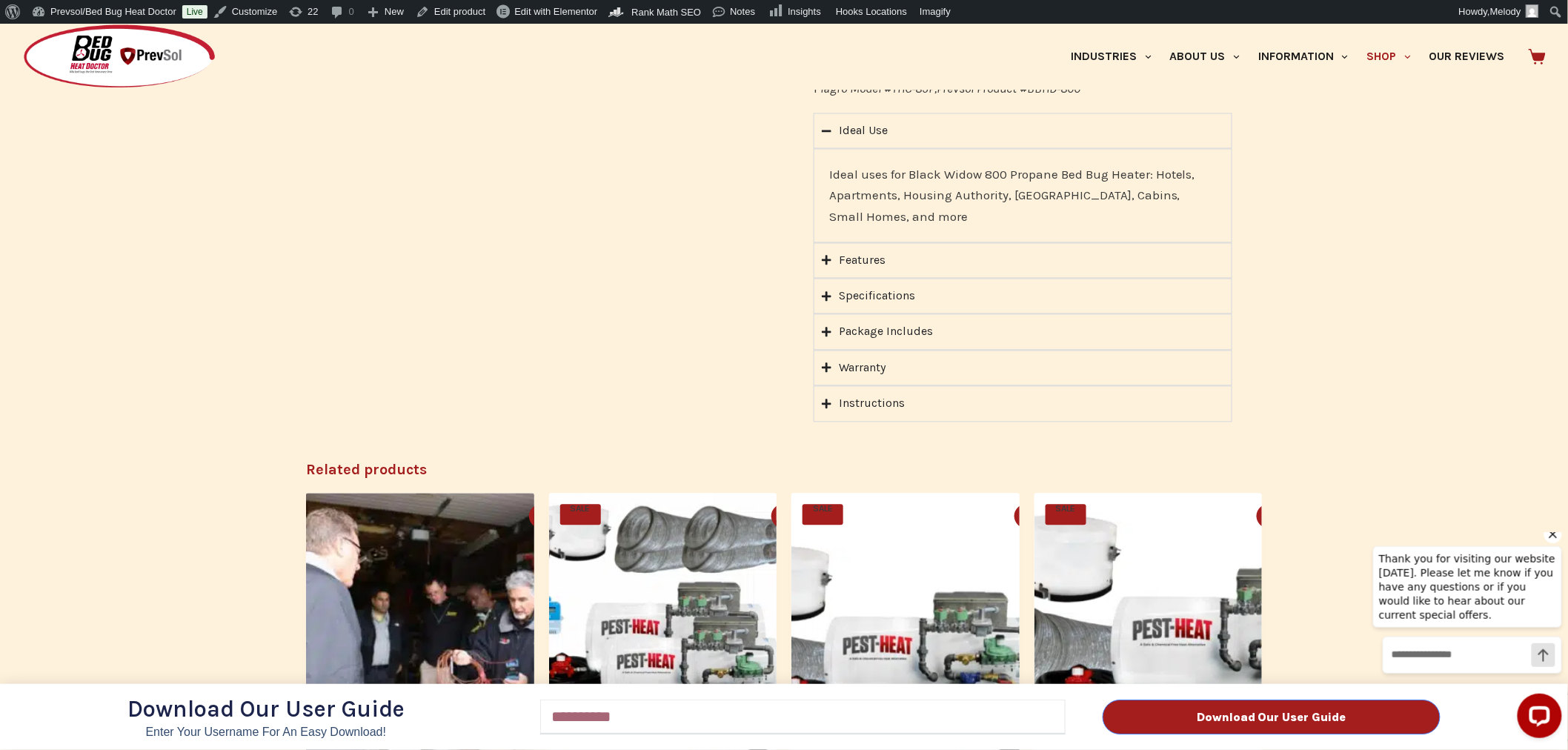
scroll to position [1076, 0]
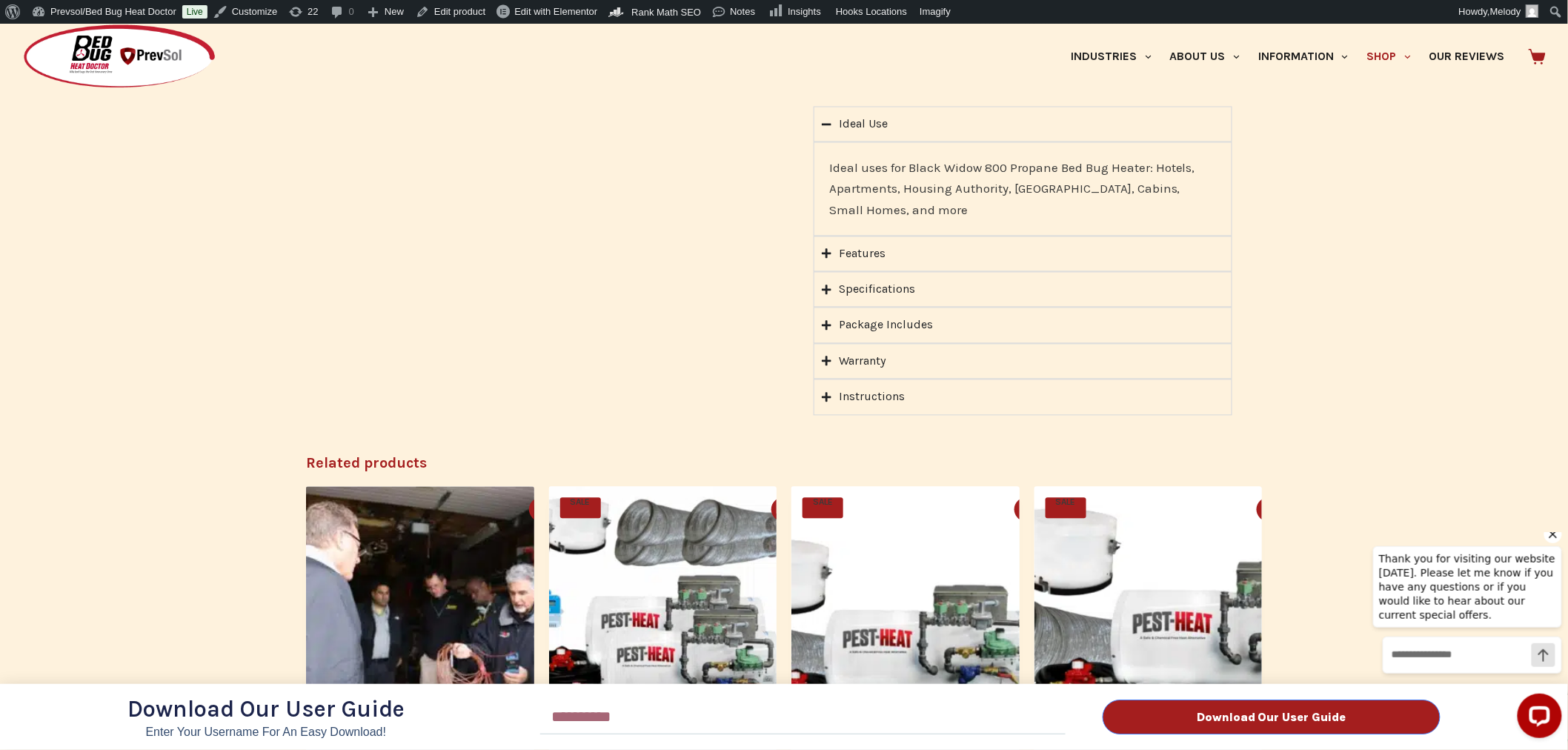
click at [828, 323] on div "Download Our User Guide Enter Your Username for an Easy Download! Email Downloa…" at bounding box center [784, 387] width 1568 height 726
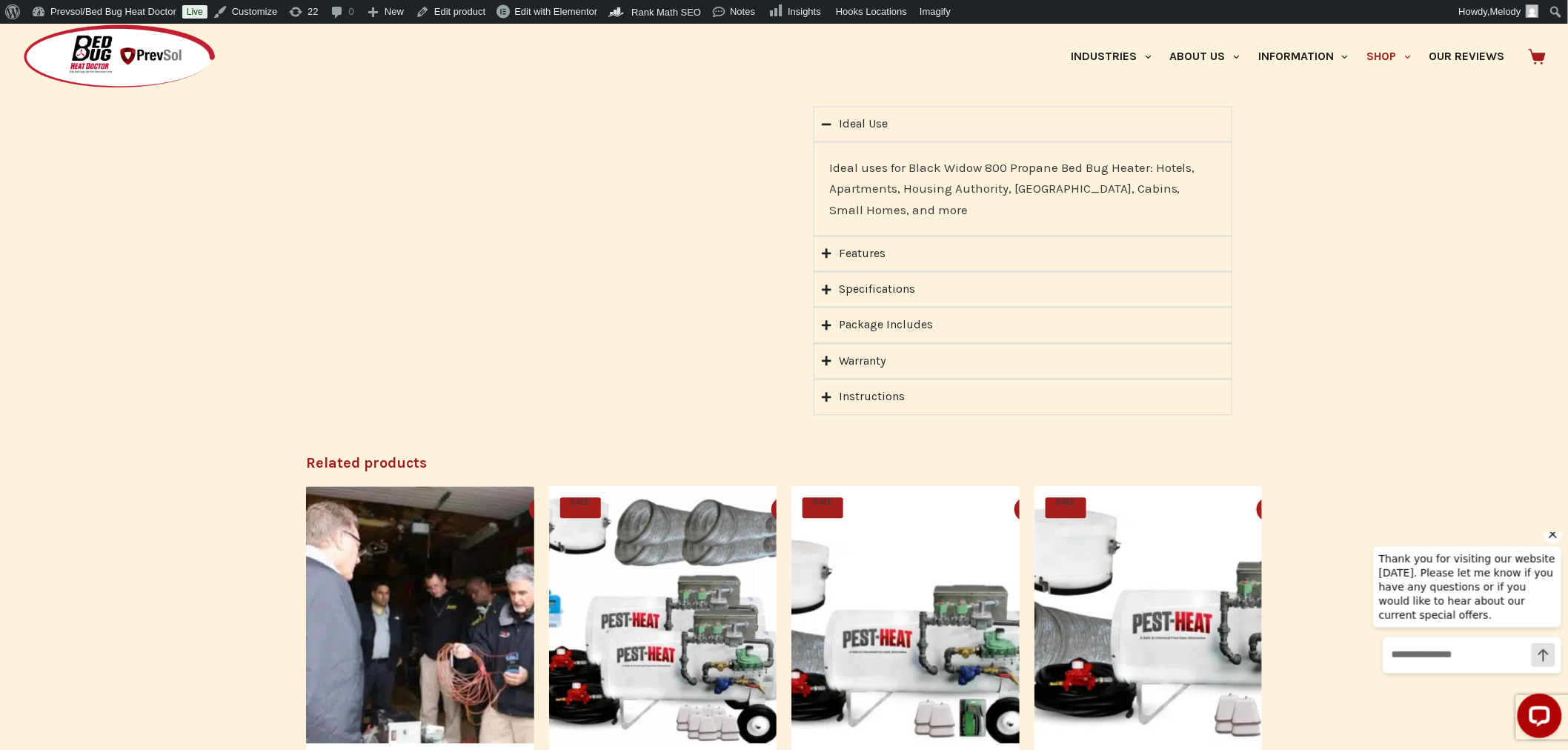
click at [828, 323] on icon "Accordion. Open links with Enter or Space, close with Escape, and navigate with…" at bounding box center [826, 326] width 10 height 12
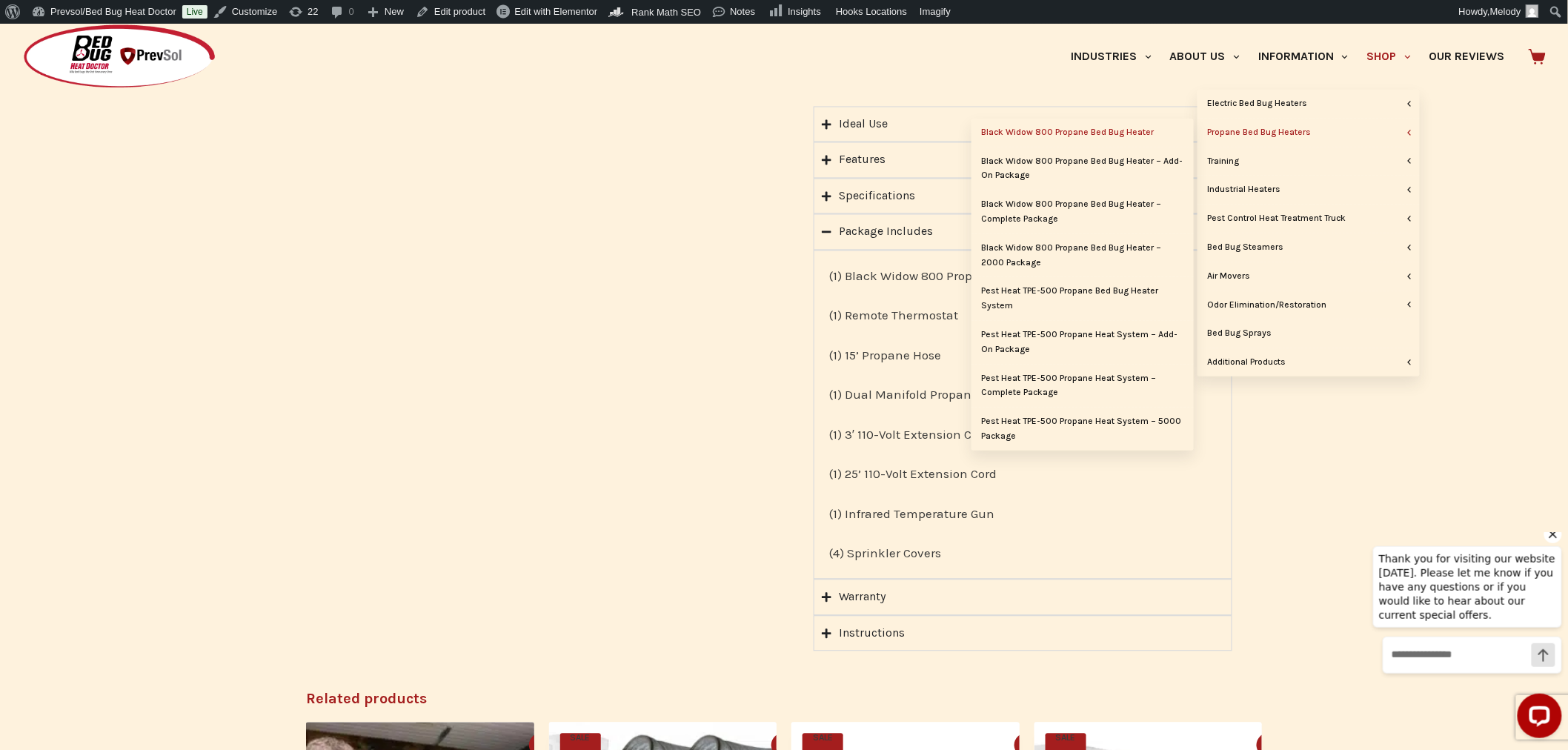
click at [1145, 160] on link "Black Widow 800 Propane Bed Bug Heater – Add-On Package" at bounding box center [1082, 168] width 222 height 43
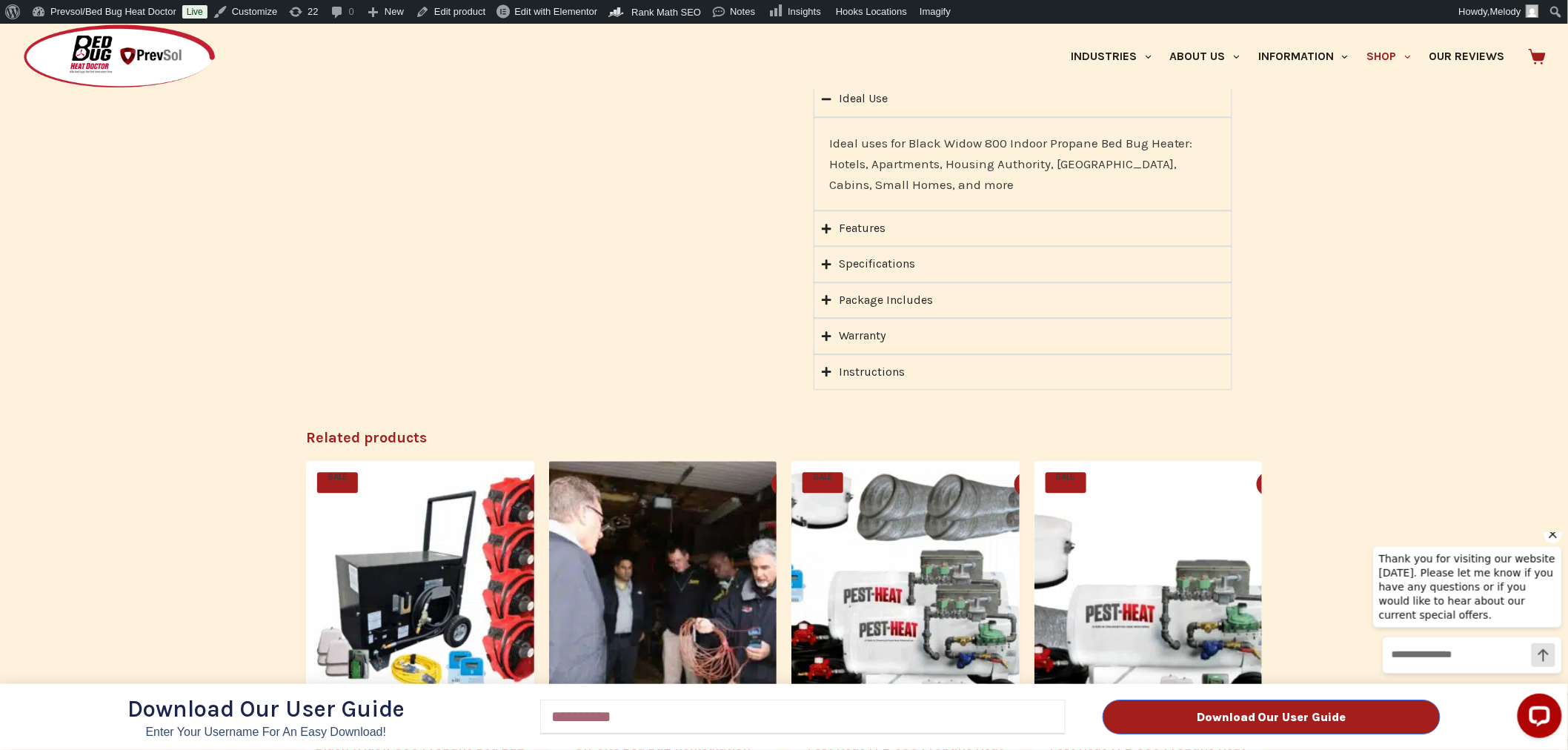
scroll to position [1382, 0]
click at [828, 278] on div "Download Our User Guide Enter Your Username for an Easy Download! Email Downloa…" at bounding box center [784, 387] width 1568 height 726
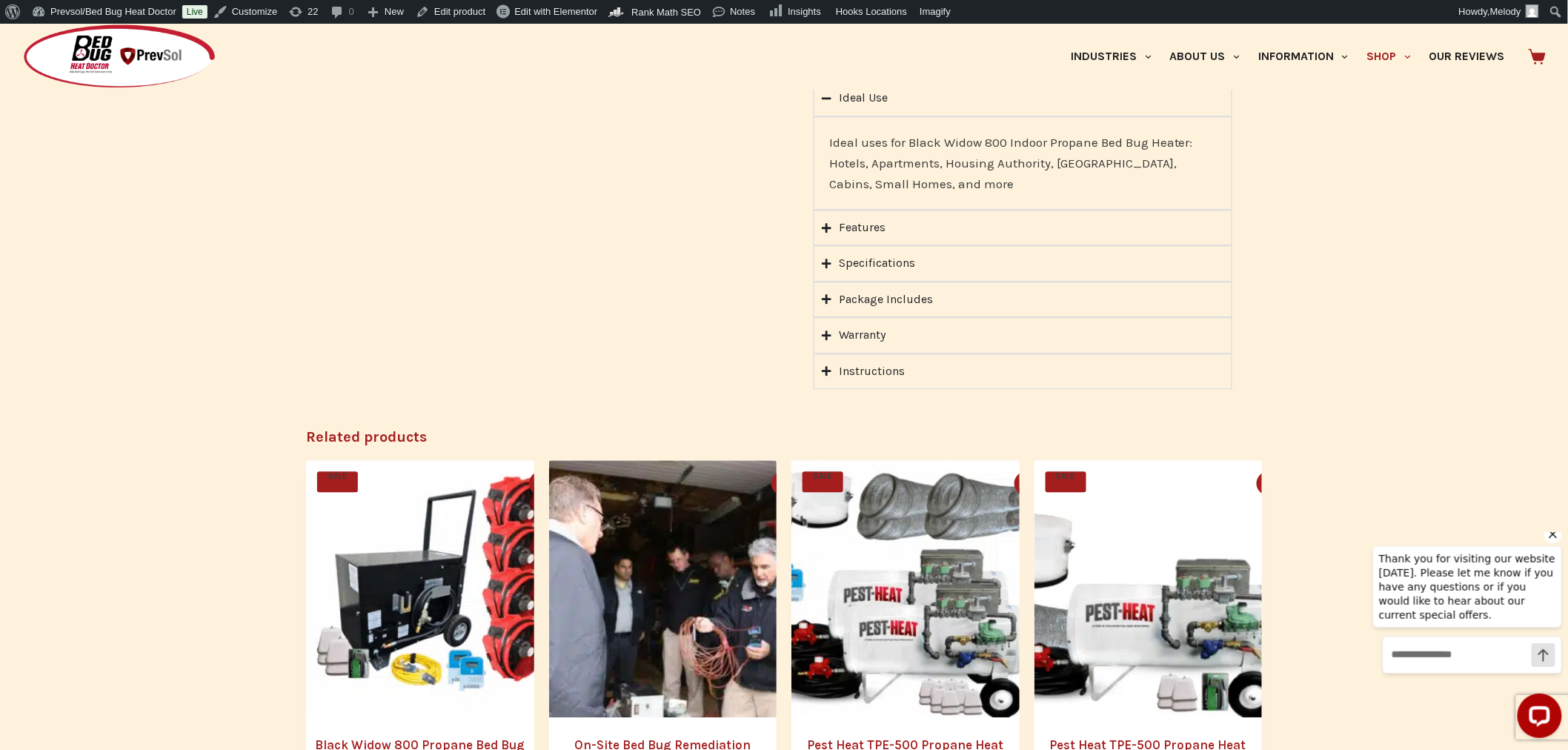
click at [826, 294] on icon "Accordion. Open links with Enter or Space, close with Escape, and navigate with…" at bounding box center [826, 299] width 10 height 10
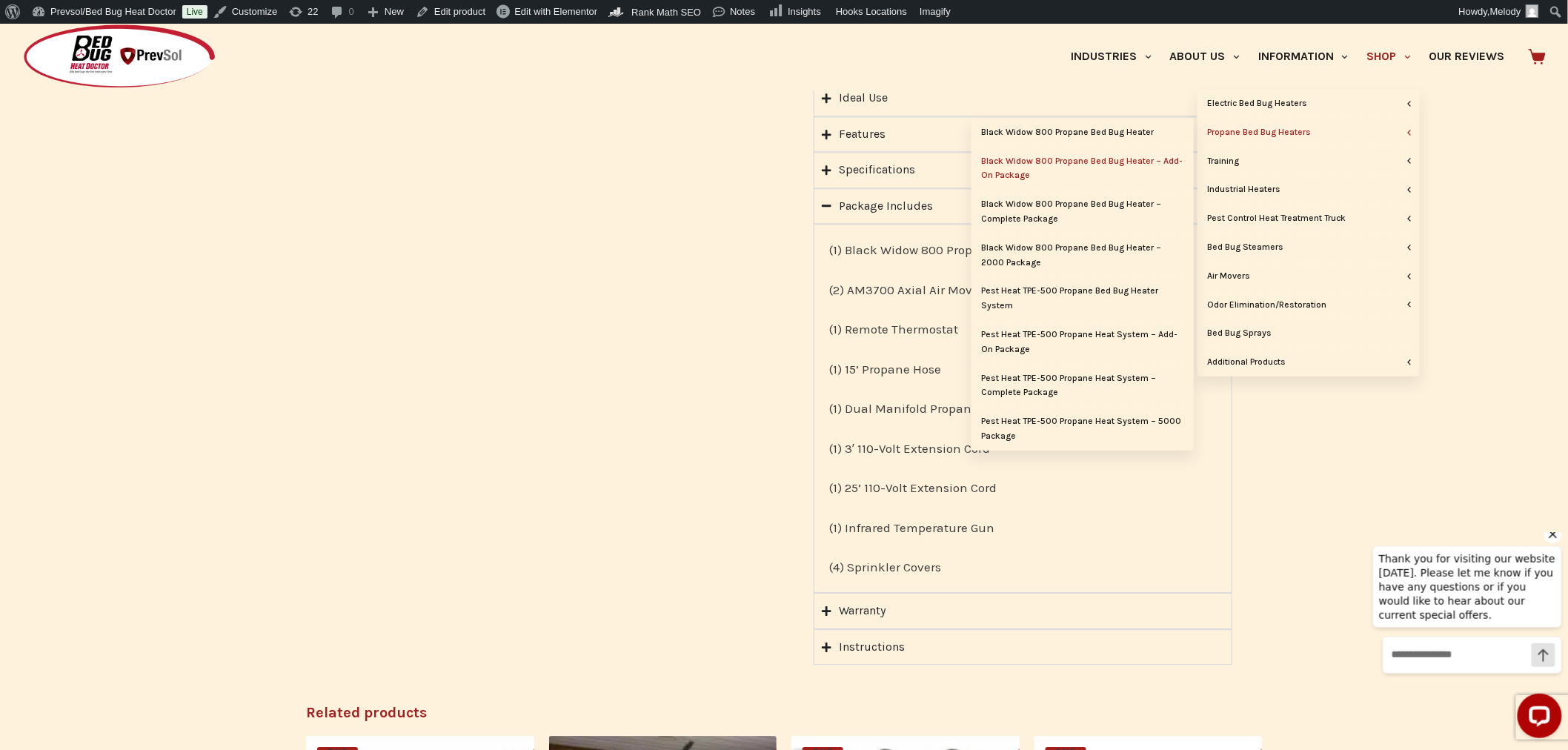
click at [1047, 202] on link "Black Widow 800 Propane Bed Bug Heater – Complete Package" at bounding box center [1082, 212] width 222 height 43
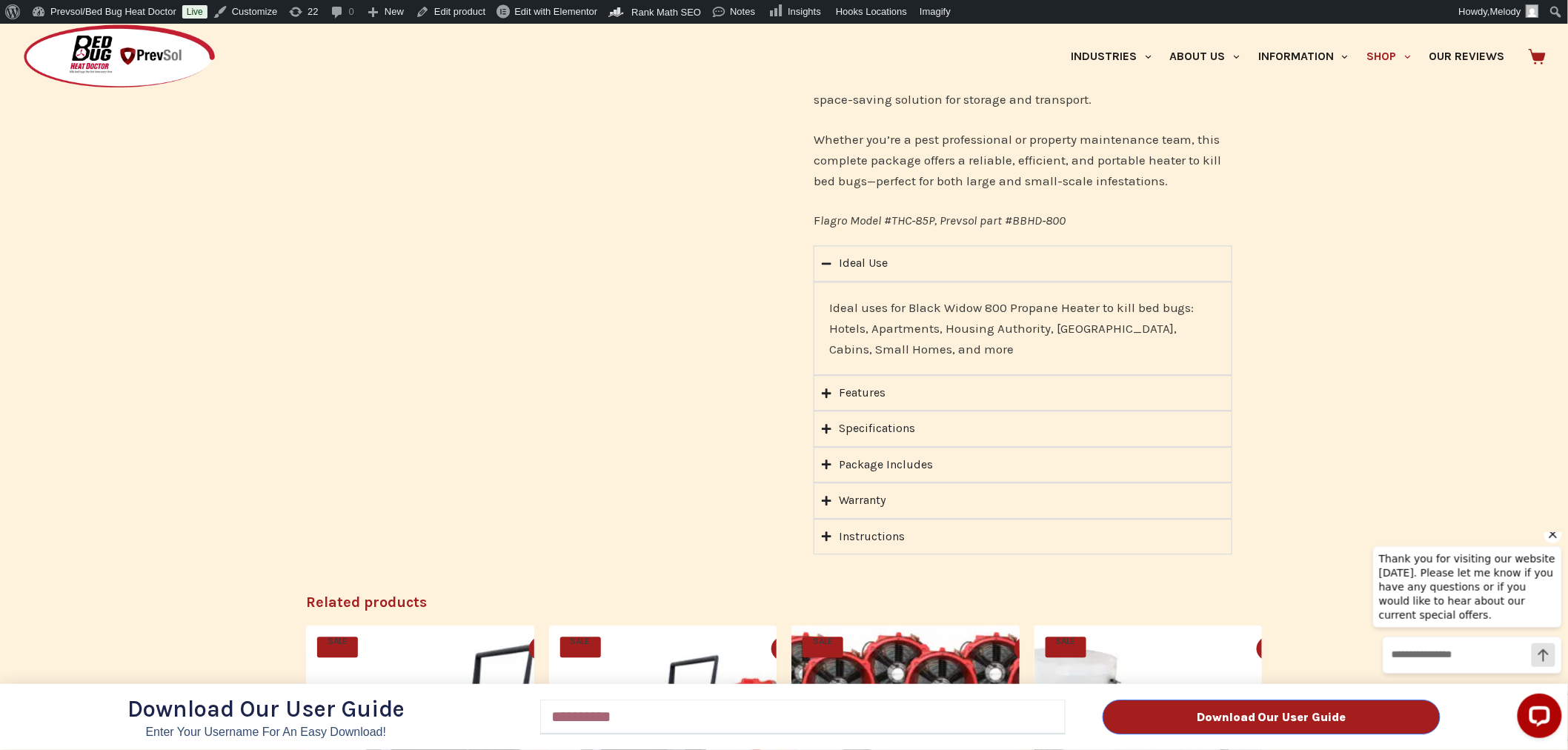
scroll to position [1226, 0]
click at [850, 442] on div "Download Our User Guide Enter Your Username for an Easy Download! Email Downloa…" at bounding box center [784, 387] width 1568 height 726
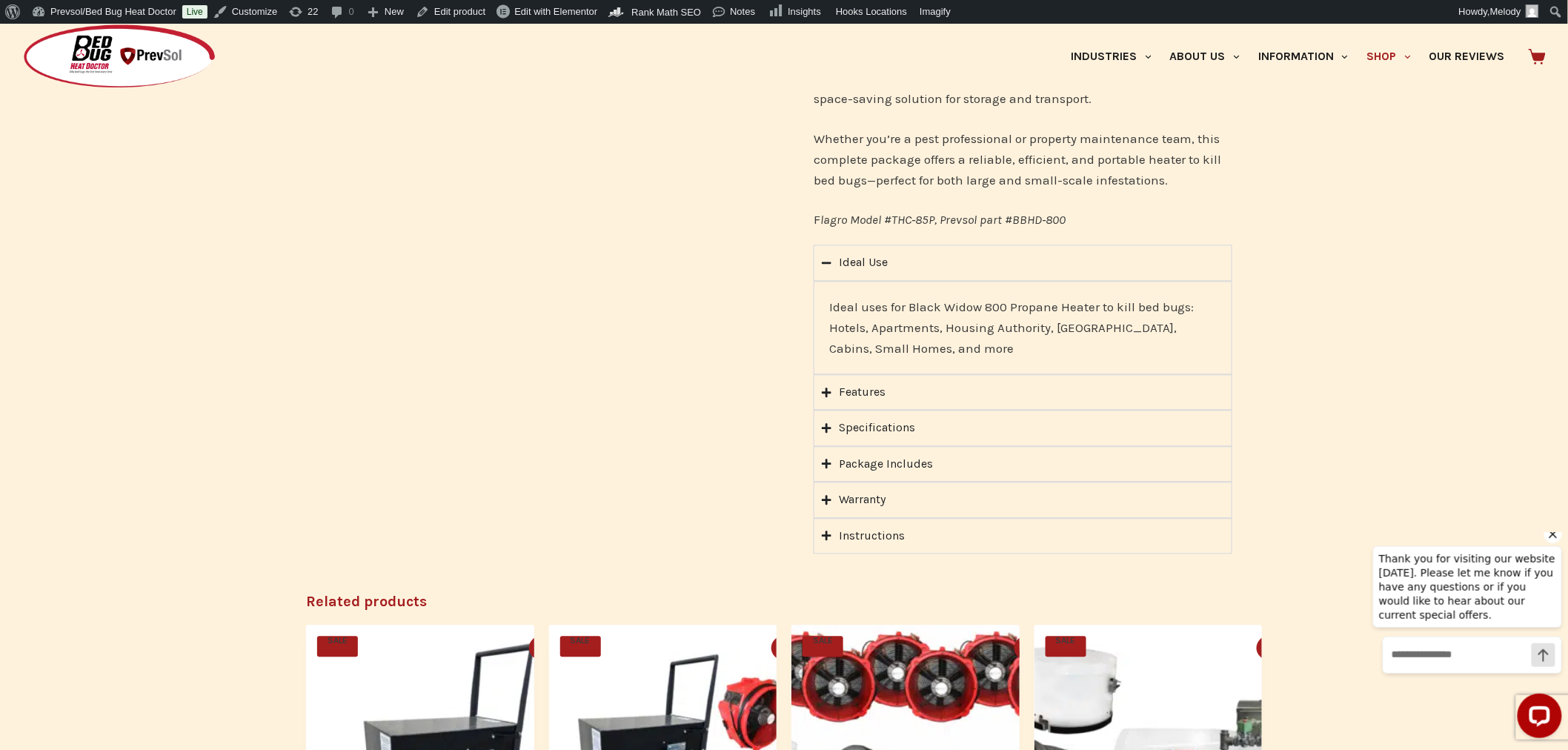
click at [850, 454] on div "Package Includes" at bounding box center [886, 463] width 94 height 19
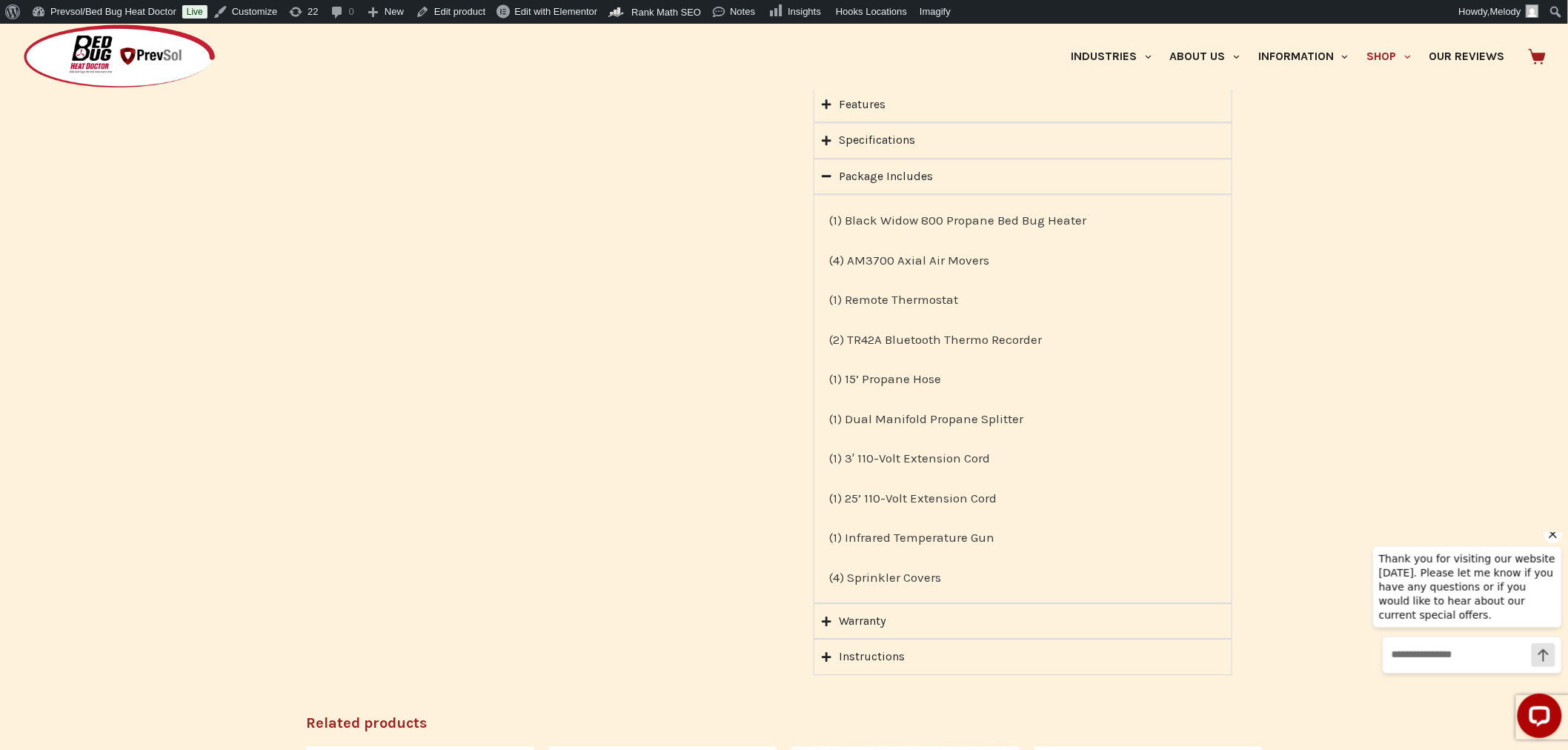
scroll to position [1422, 0]
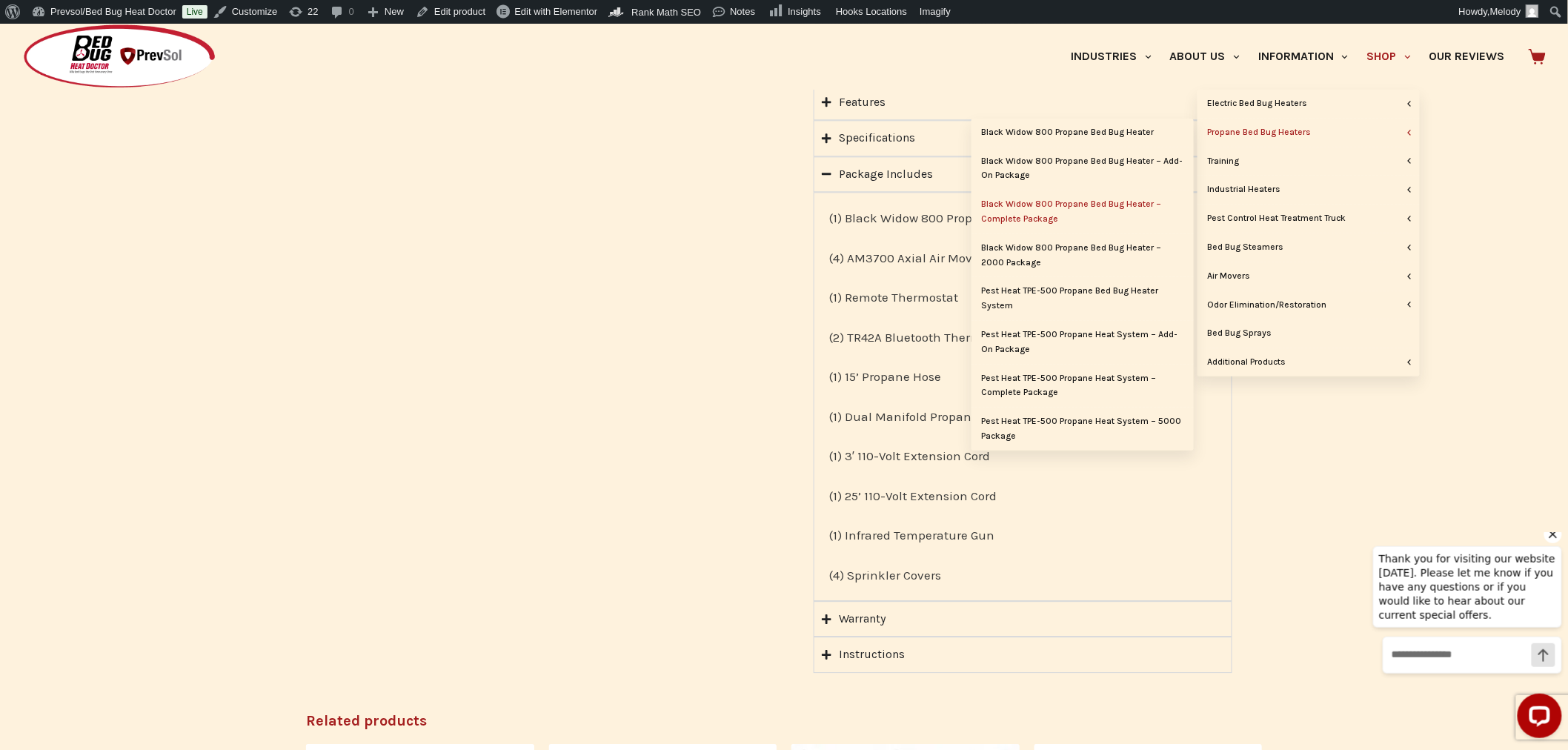
click at [1060, 246] on link "Black Widow 800 Propane Bed Bug Heater – 2000 Package" at bounding box center [1082, 255] width 222 height 43
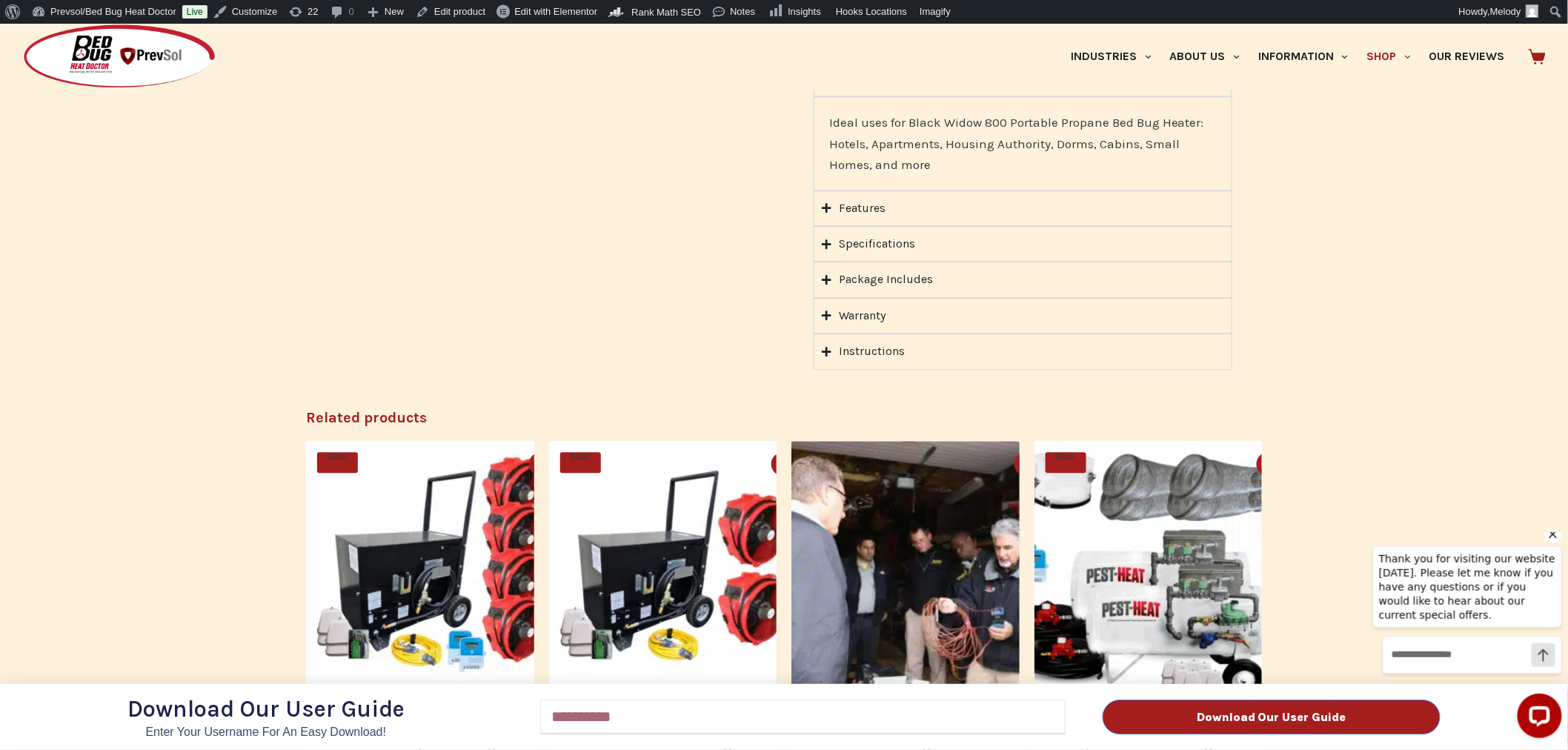
scroll to position [1483, 0]
click at [850, 276] on div "Download Our User Guide Enter Your Username for an Easy Download! Email Downloa…" at bounding box center [784, 387] width 1568 height 726
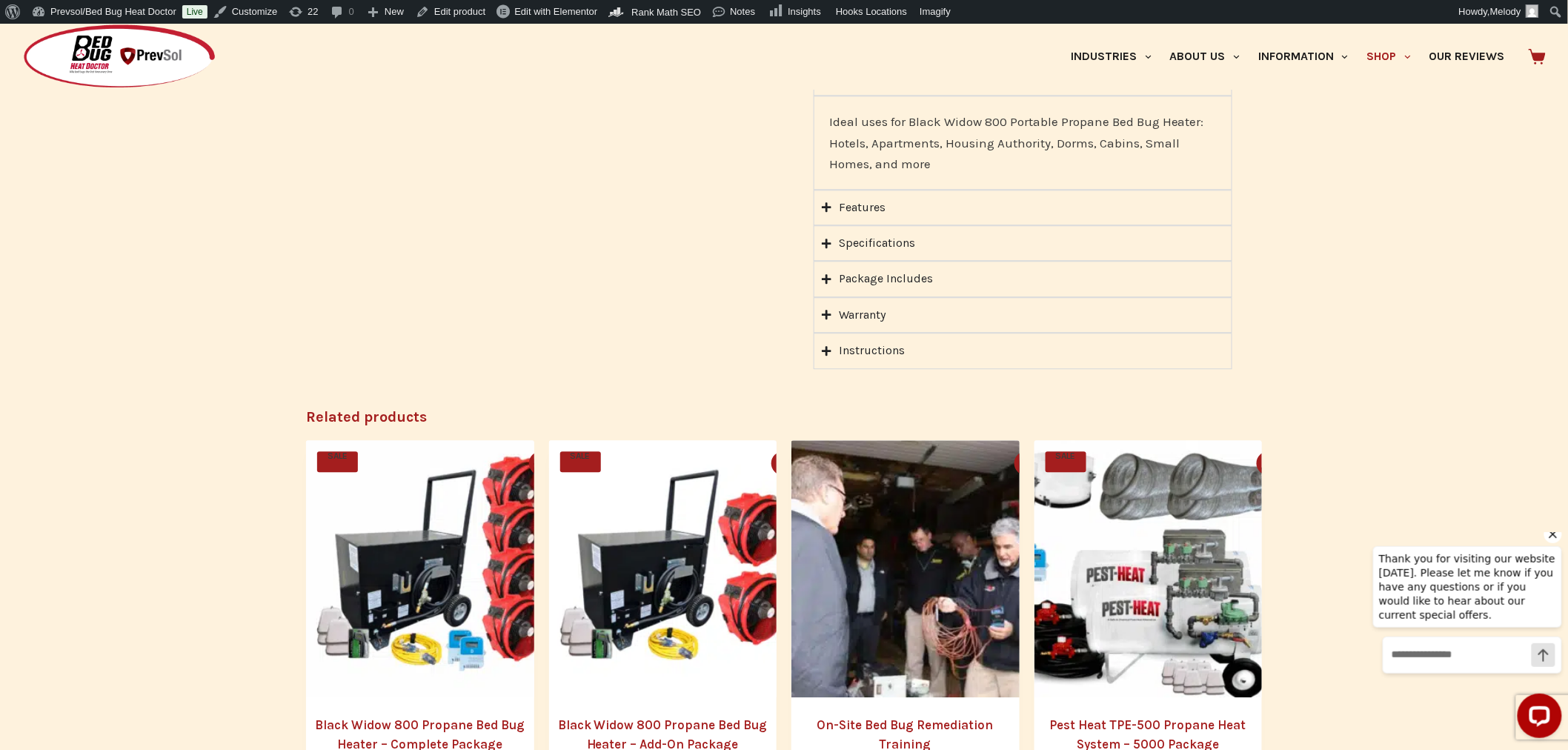
click at [850, 276] on div "Package Includes" at bounding box center [886, 279] width 94 height 19
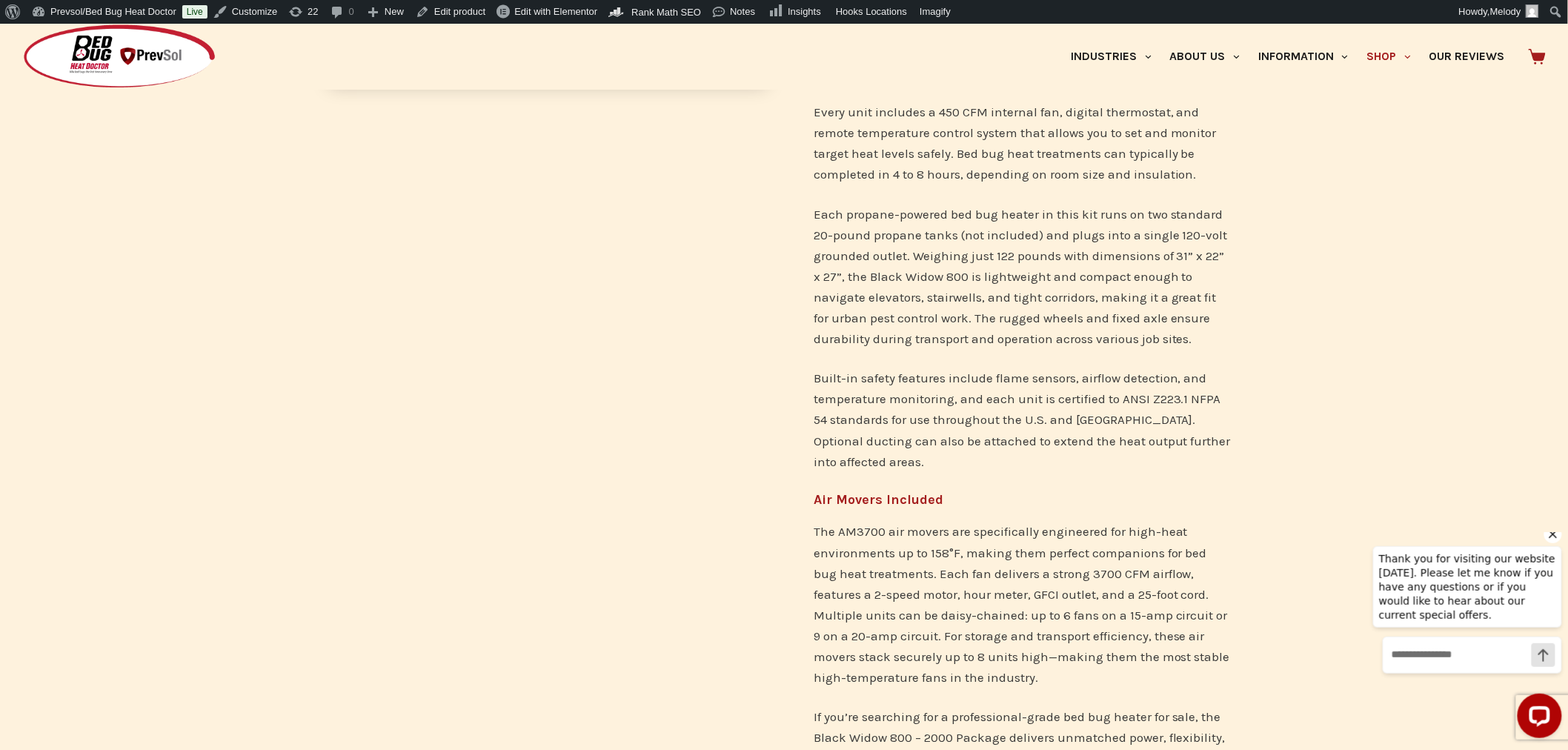
scroll to position [0, 0]
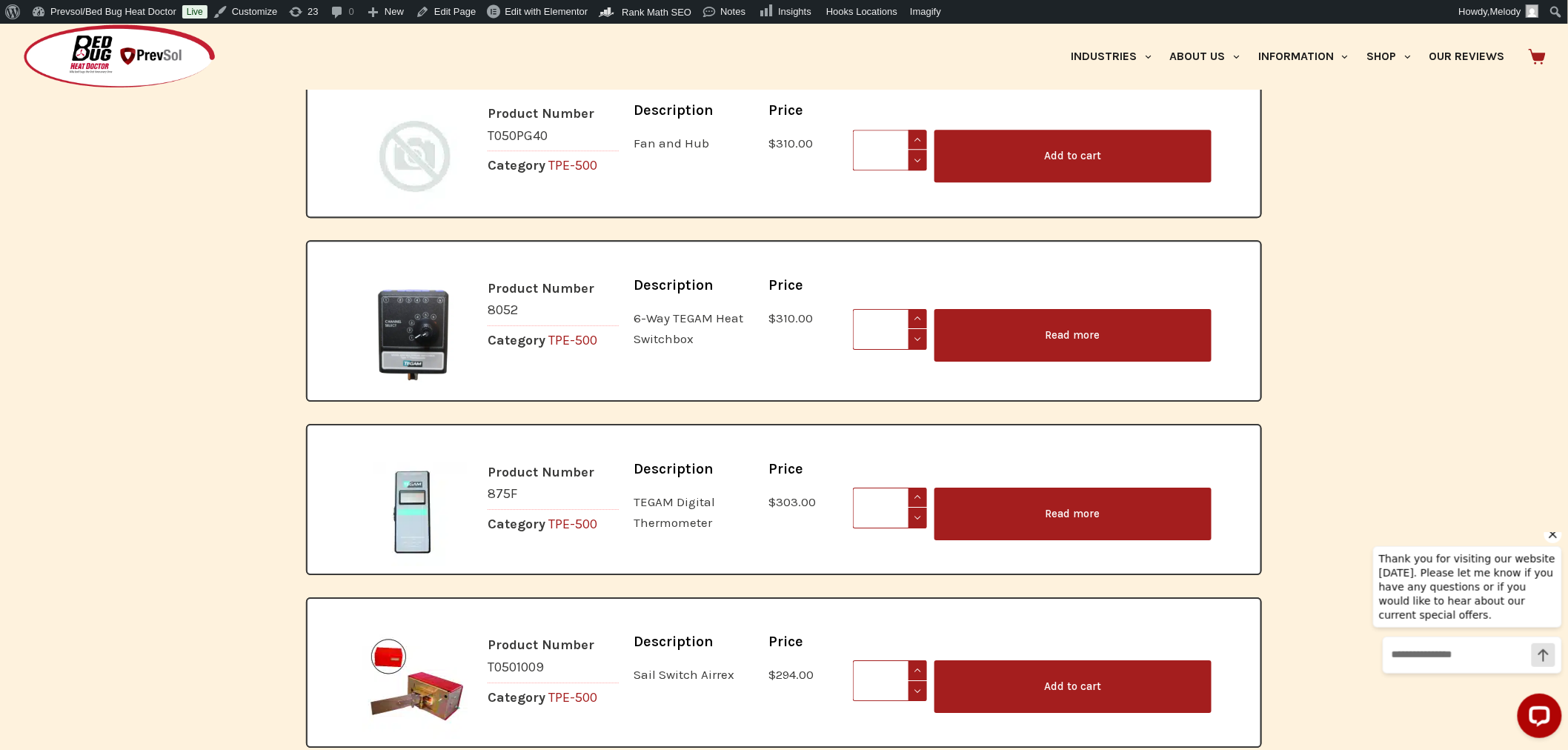
scroll to position [1815, 0]
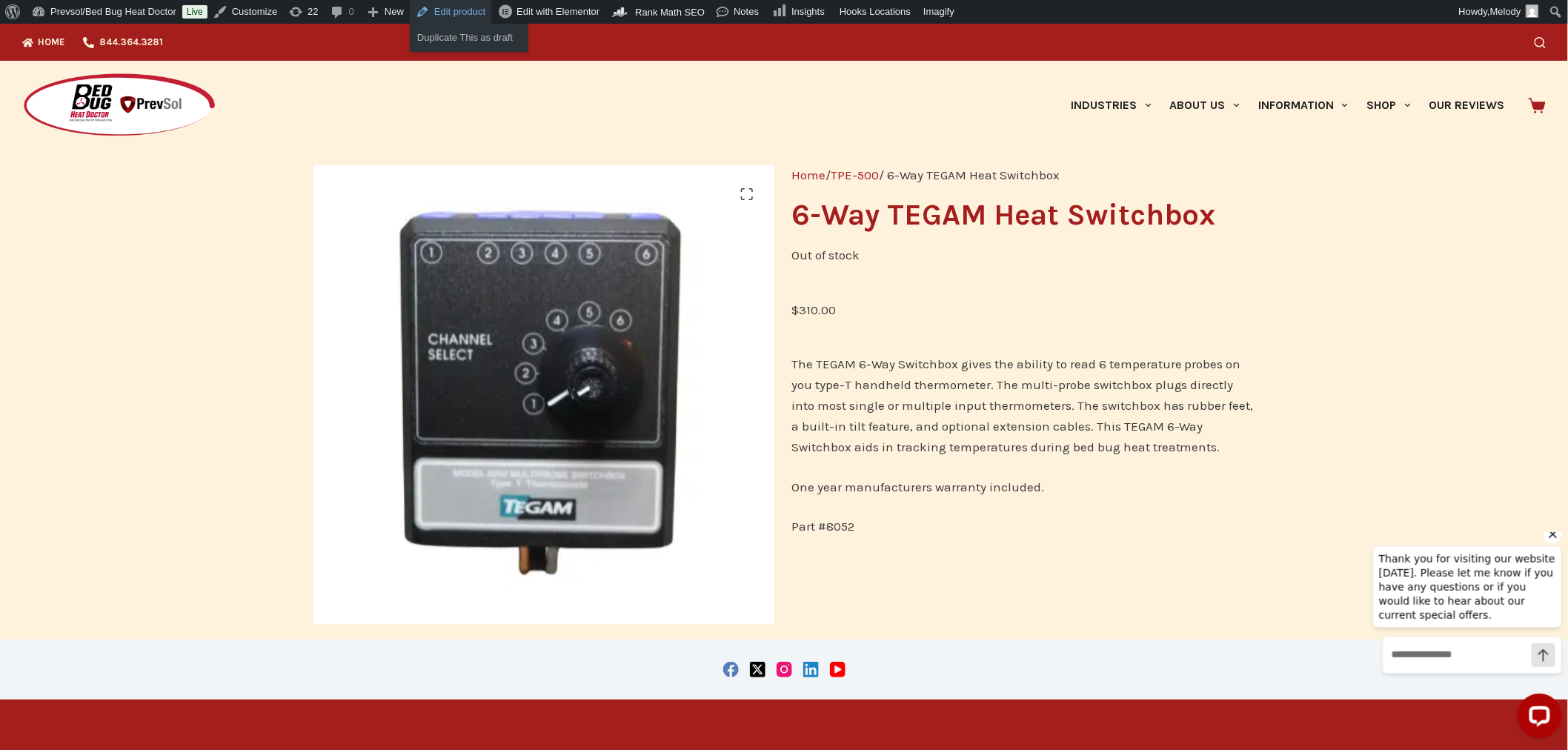
click at [434, 5] on link "Edit product" at bounding box center [450, 12] width 82 height 24
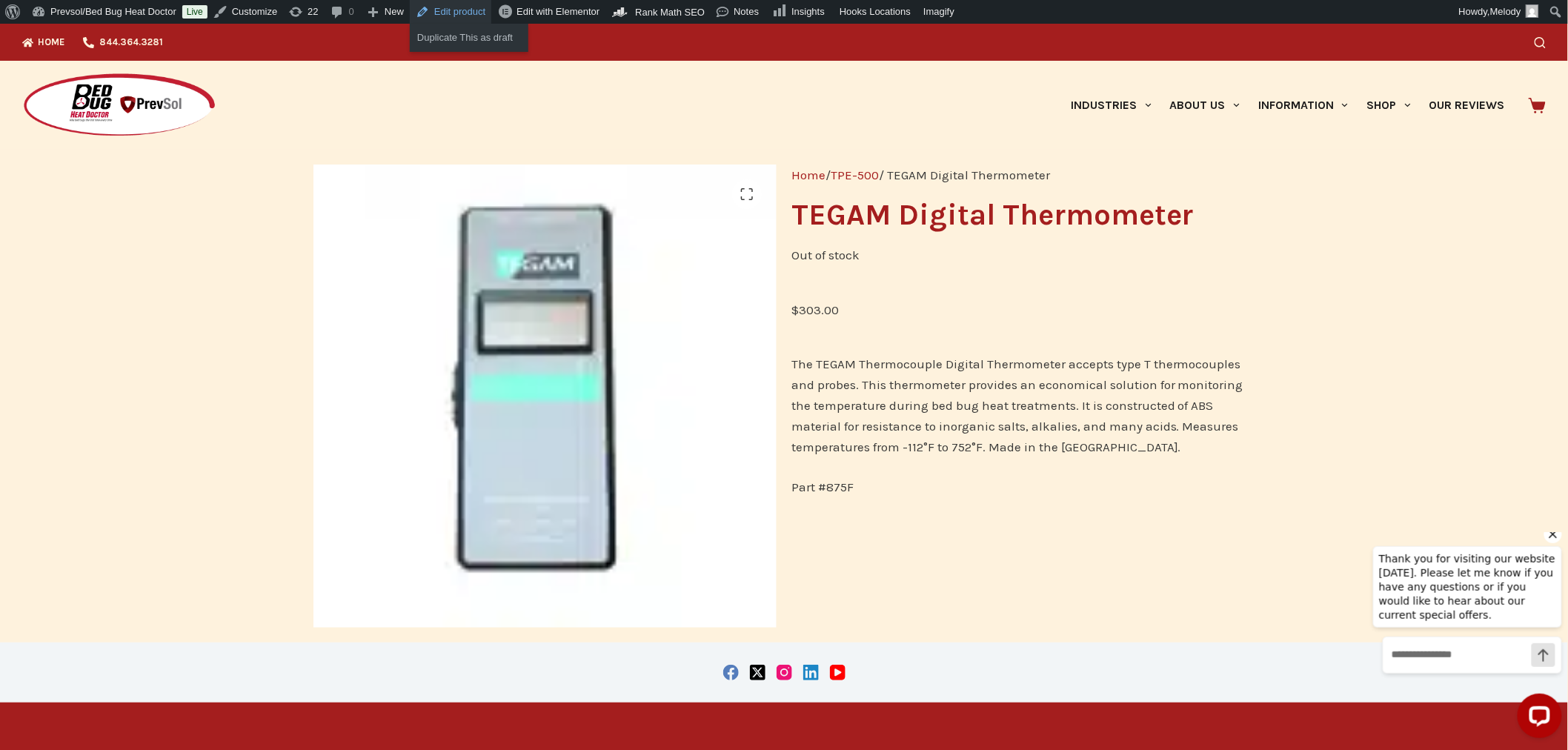
click at [464, 8] on link "Edit product" at bounding box center [450, 12] width 82 height 24
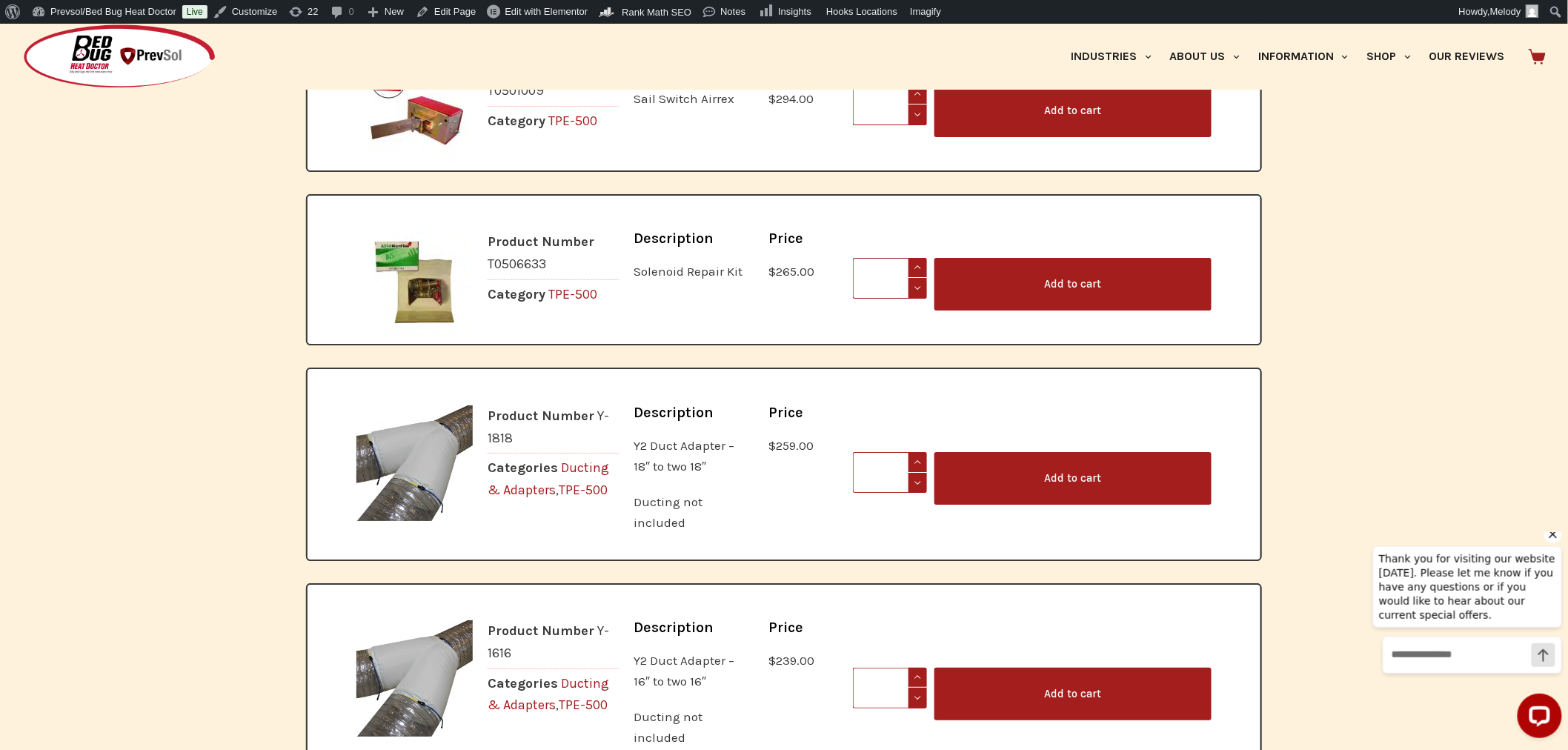
scroll to position [1815, 0]
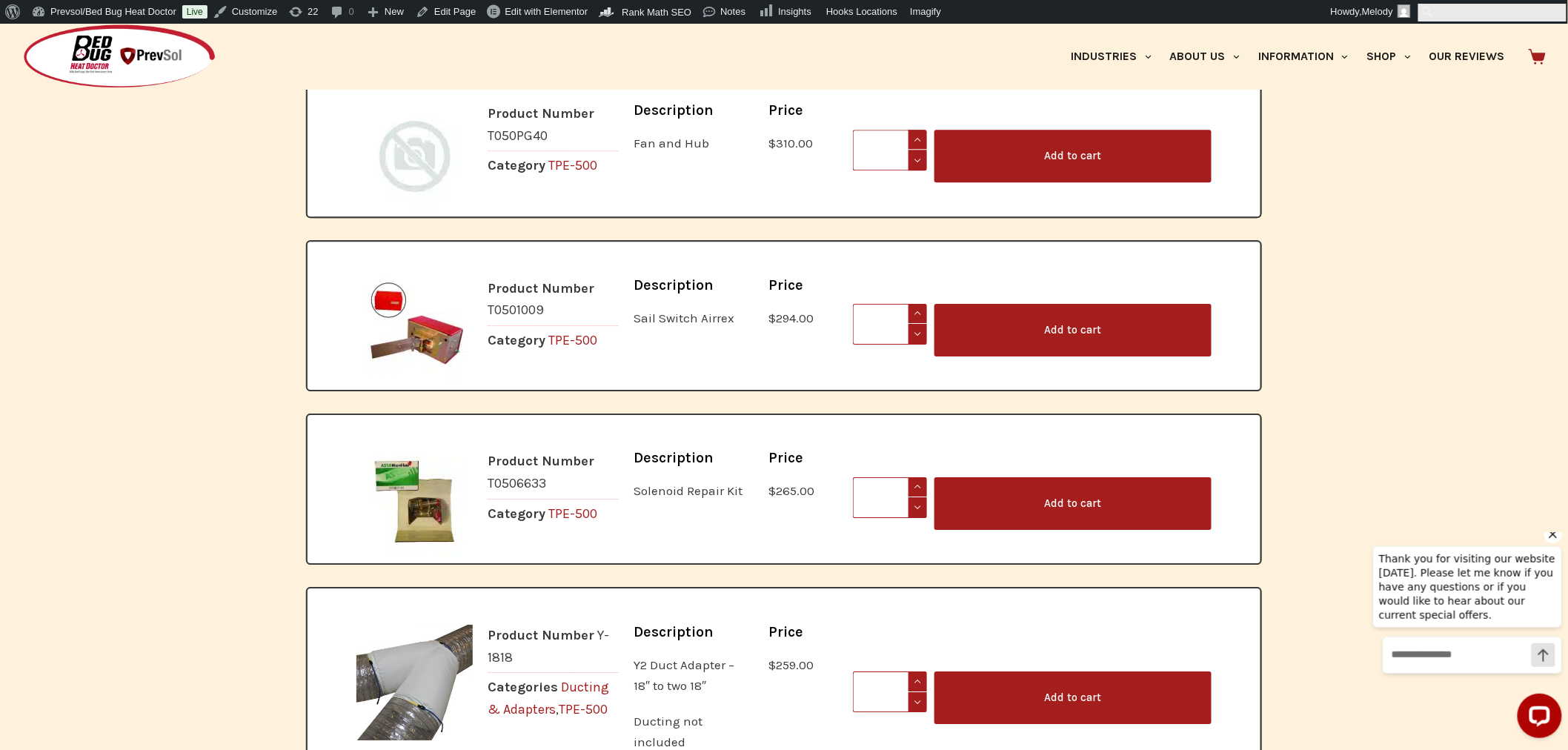
click at [1552, 5] on input "Search" at bounding box center [1493, 12] width 148 height 17
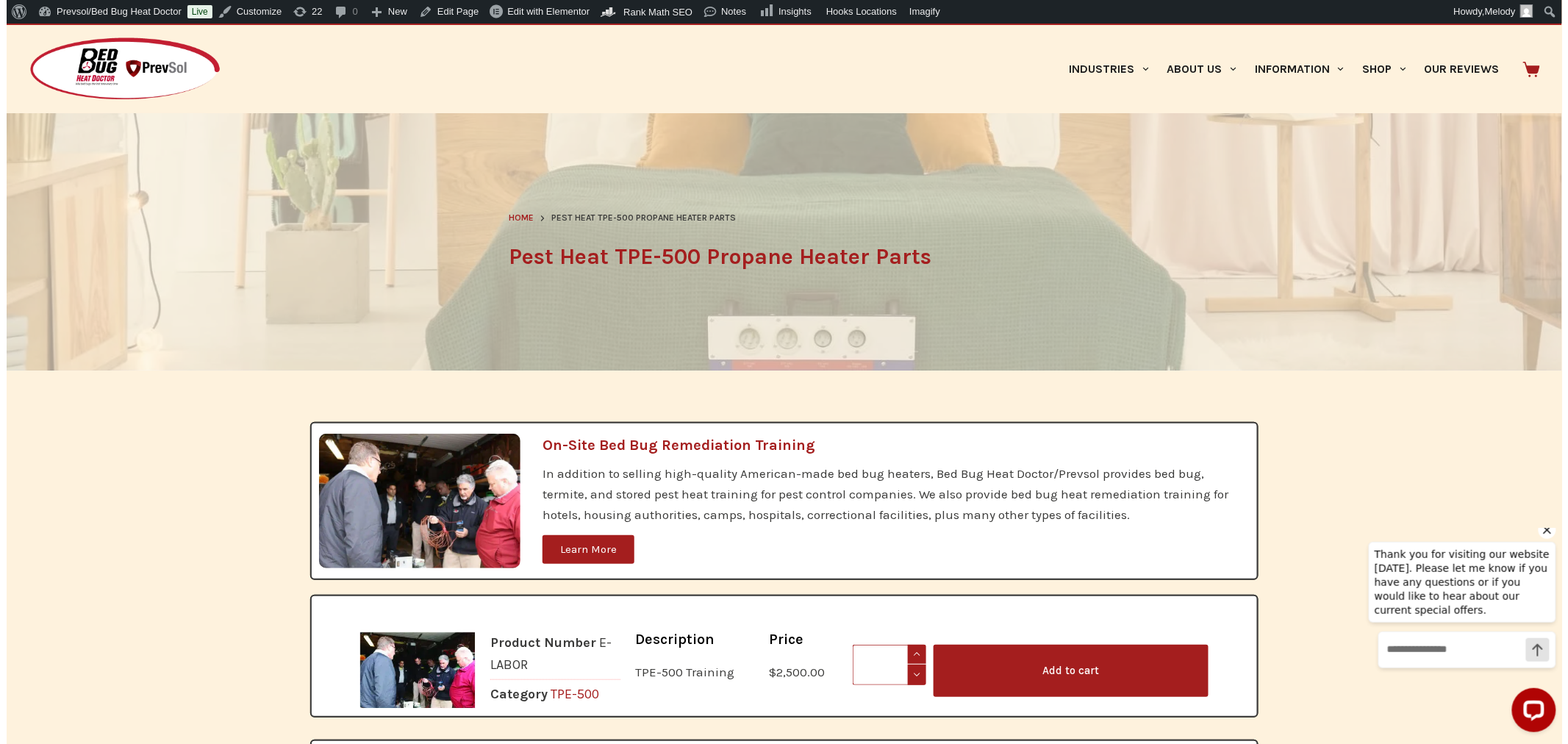
scroll to position [0, 0]
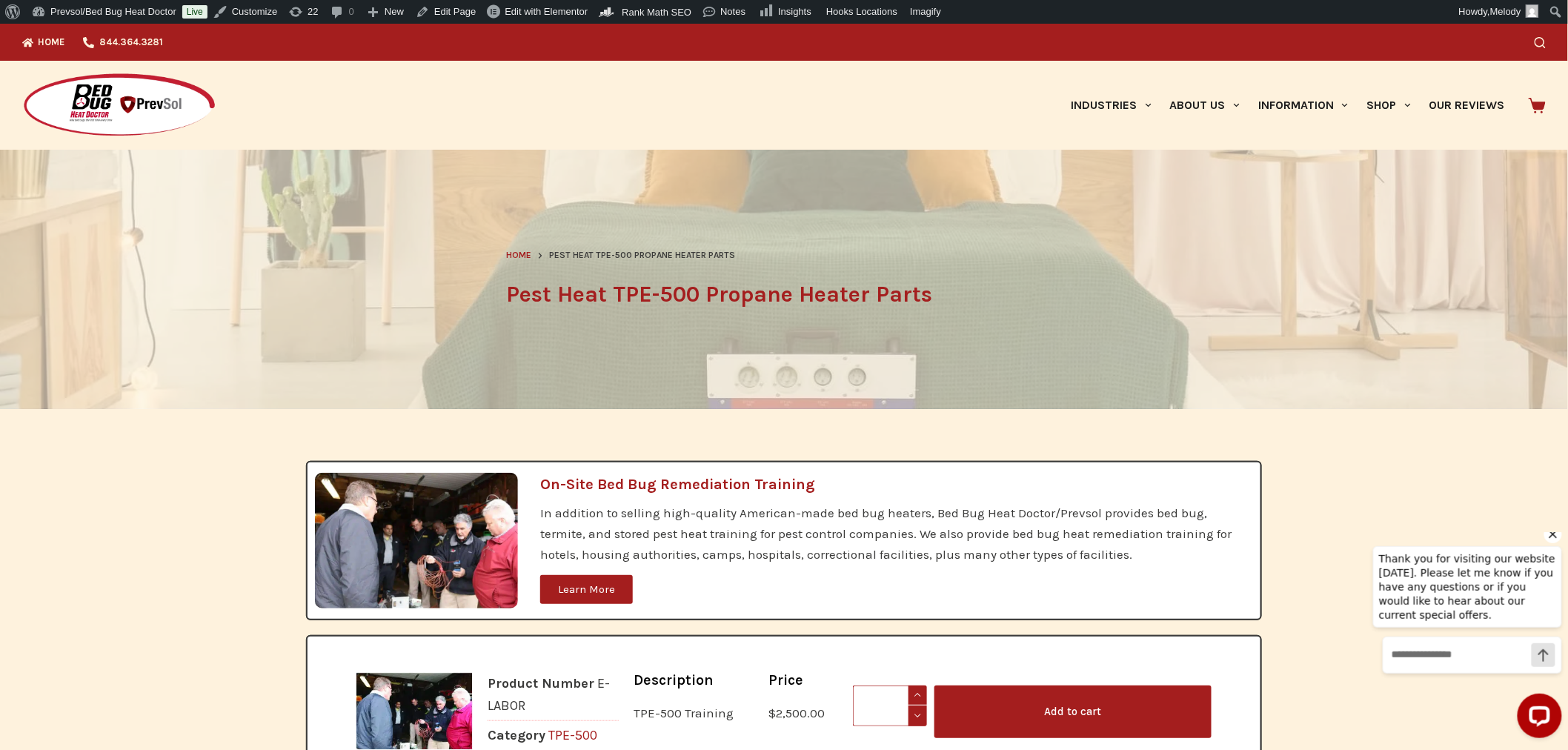
click at [1546, 44] on icon "Search" at bounding box center [1541, 43] width 12 height 12
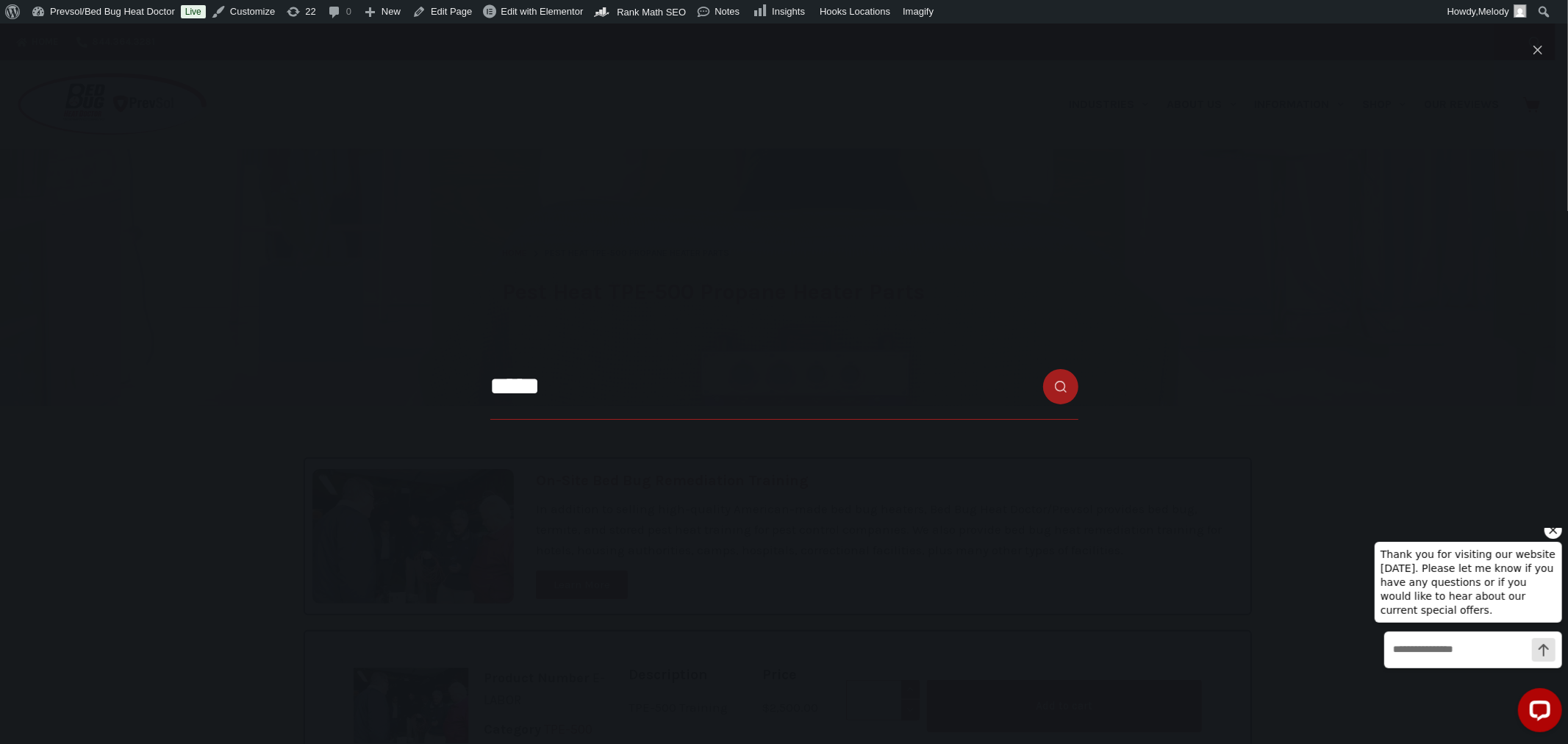
type input "*****"
click at [1043, 369] on button "Search button" at bounding box center [1060, 386] width 35 height 35
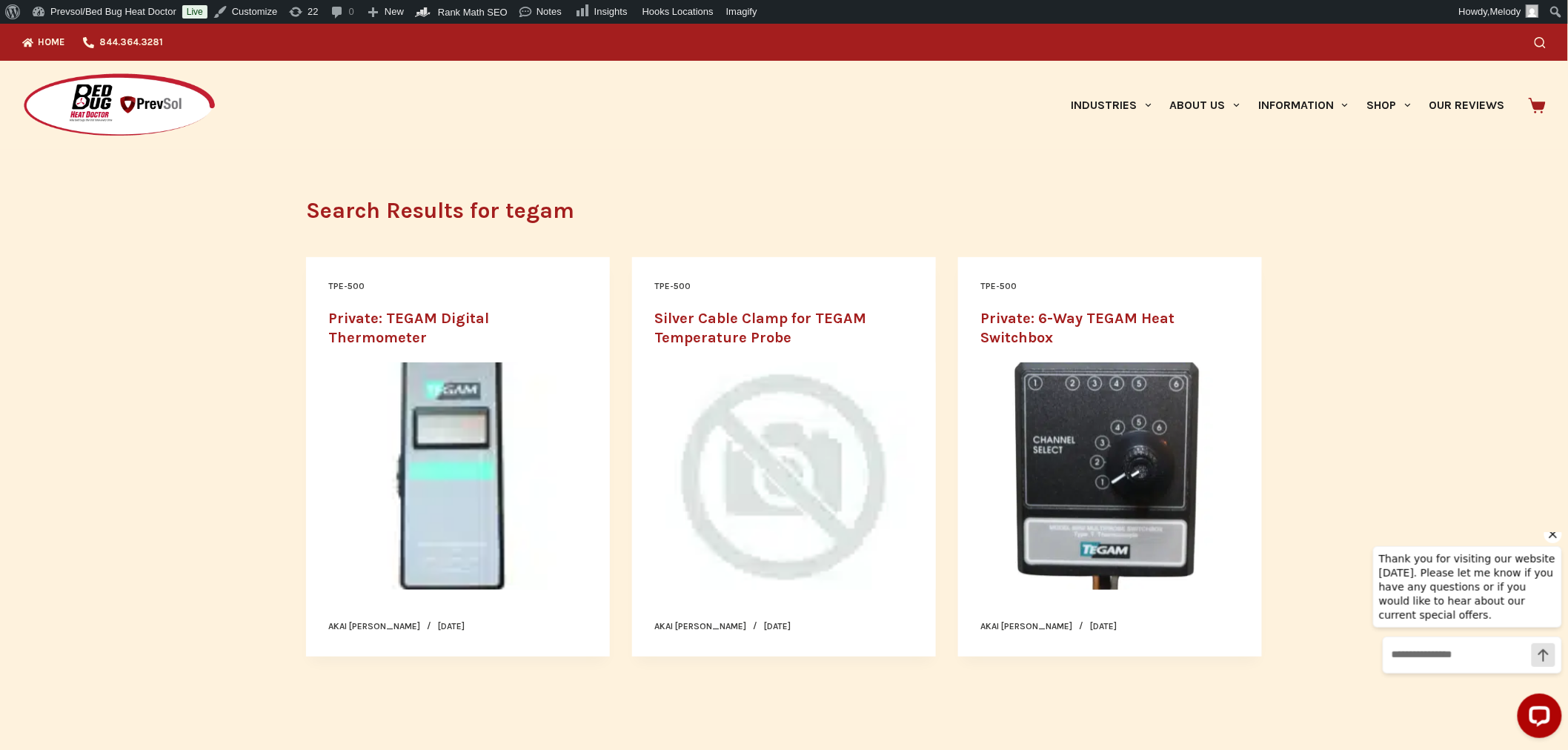
click at [158, 109] on img at bounding box center [119, 105] width 194 height 66
